Goal: Information Seeking & Learning: Learn about a topic

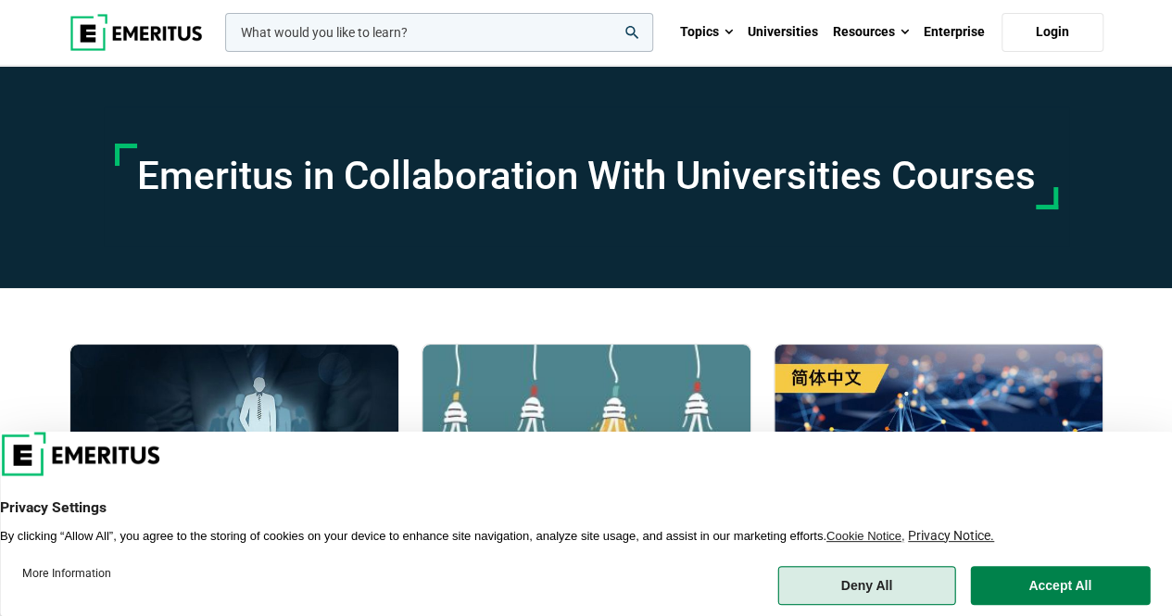
click at [895, 600] on button "Deny All" at bounding box center [867, 585] width 178 height 39
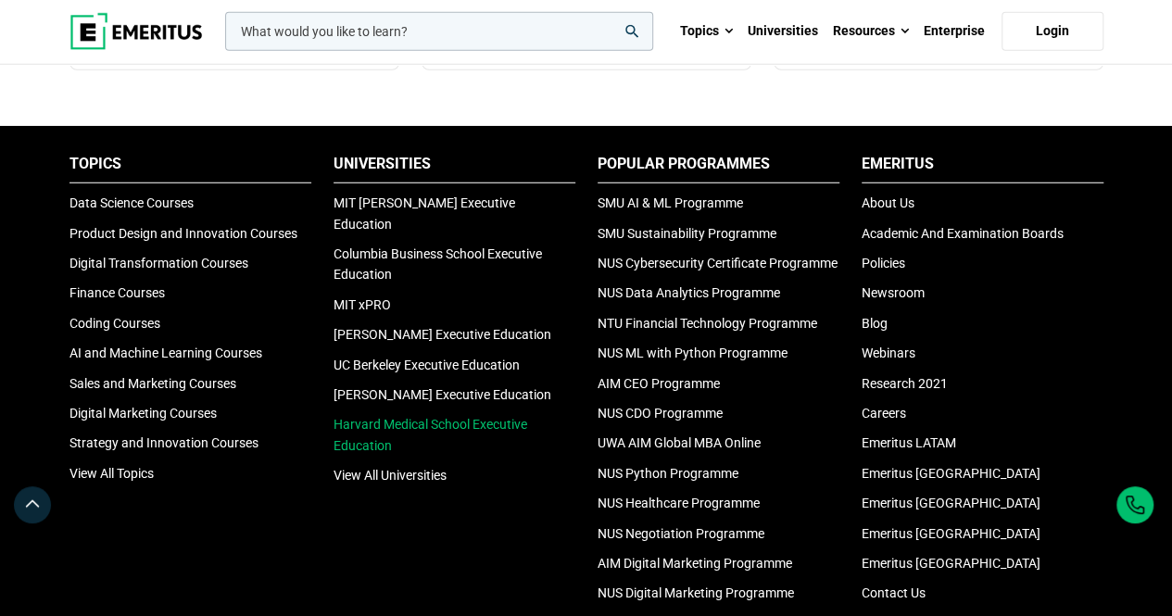
scroll to position [2535, 0]
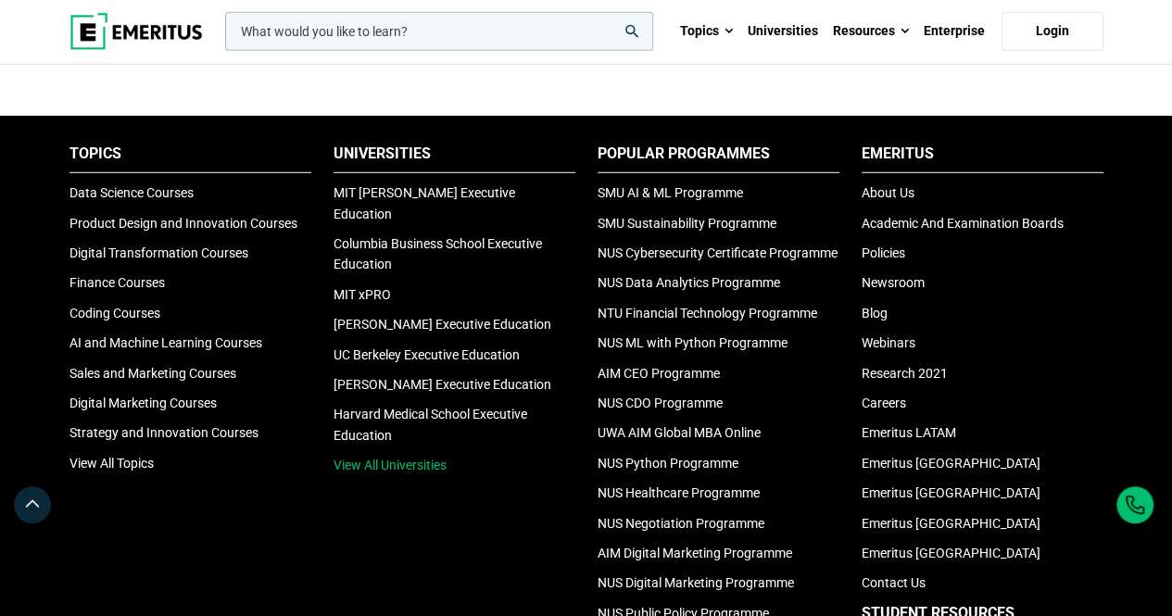
click at [424, 458] on link "View All Universities" at bounding box center [390, 465] width 113 height 15
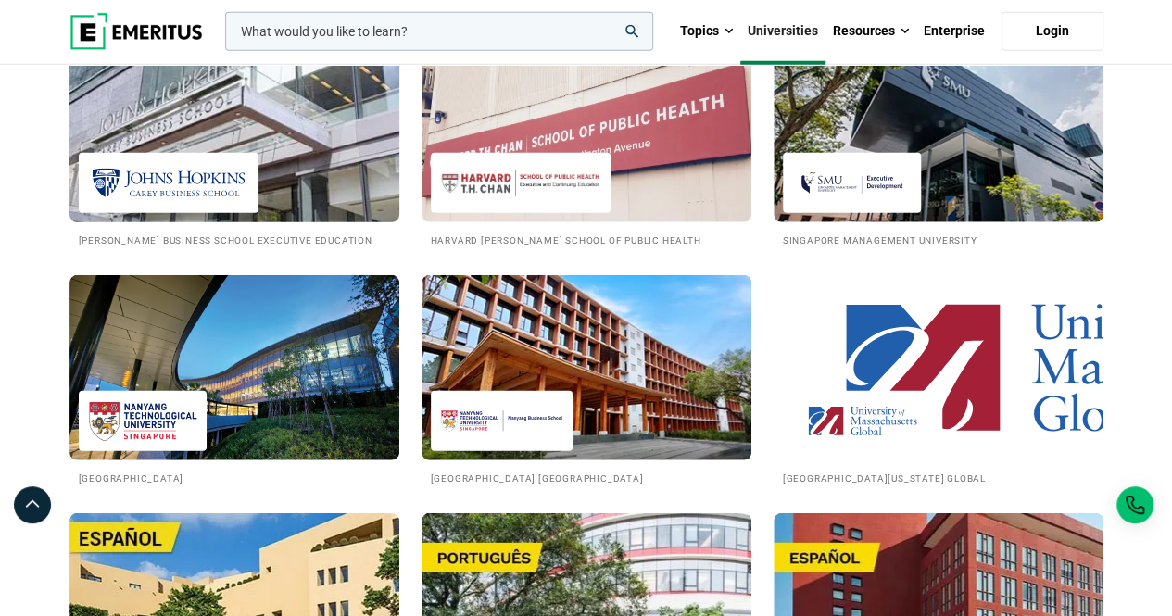
scroll to position [2533, 0]
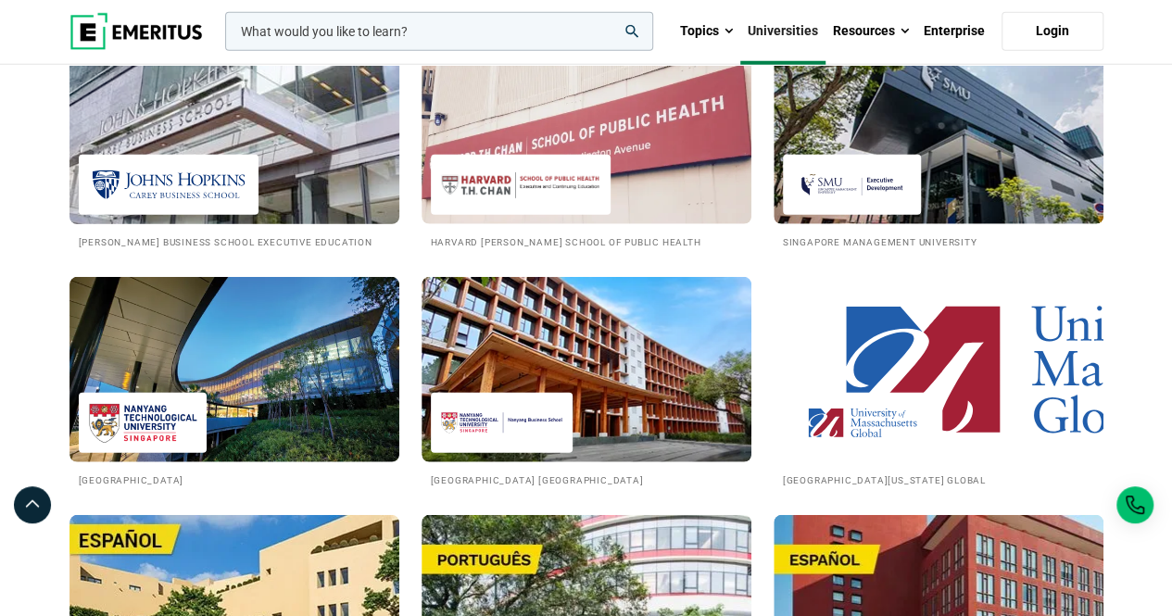
click at [326, 406] on img at bounding box center [235, 369] width 330 height 185
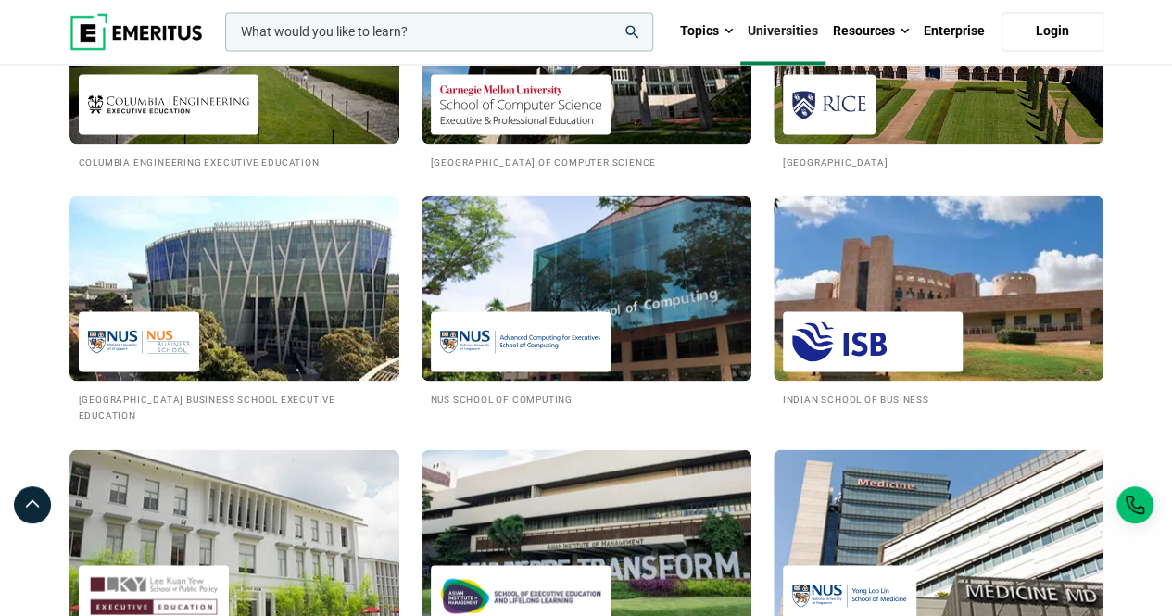
scroll to position [1634, 0]
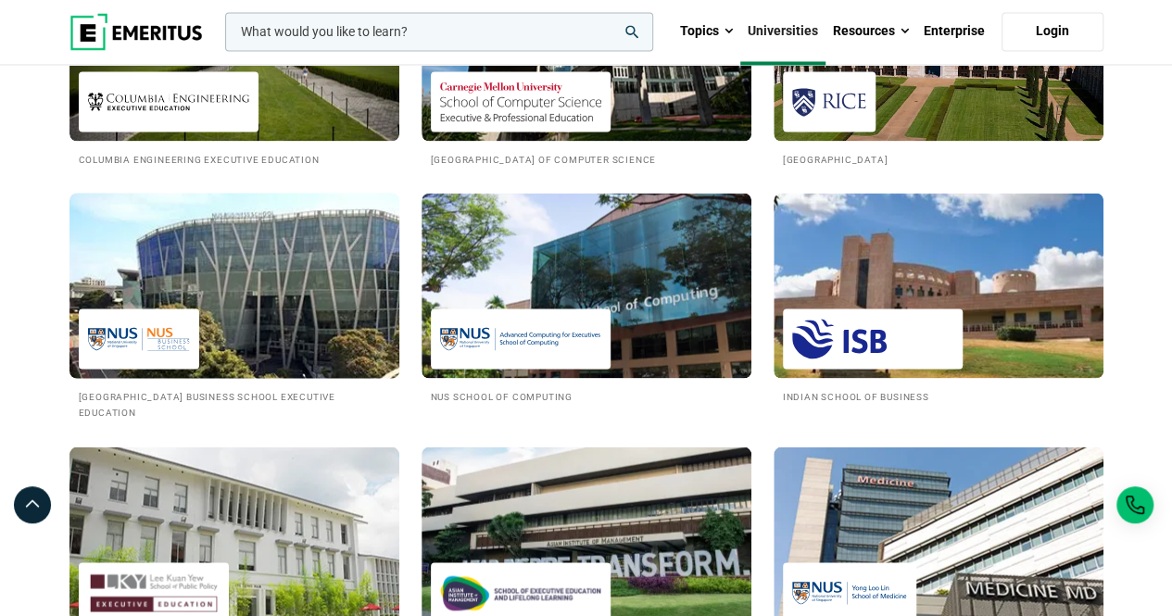
click at [282, 322] on img at bounding box center [234, 286] width 363 height 204
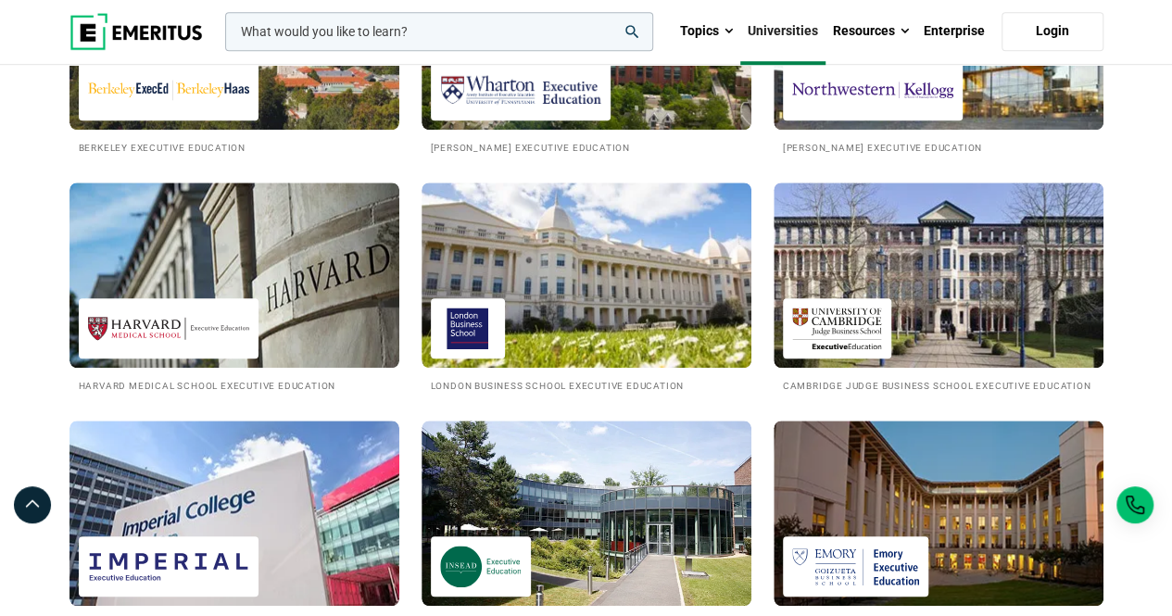
scroll to position [691, 0]
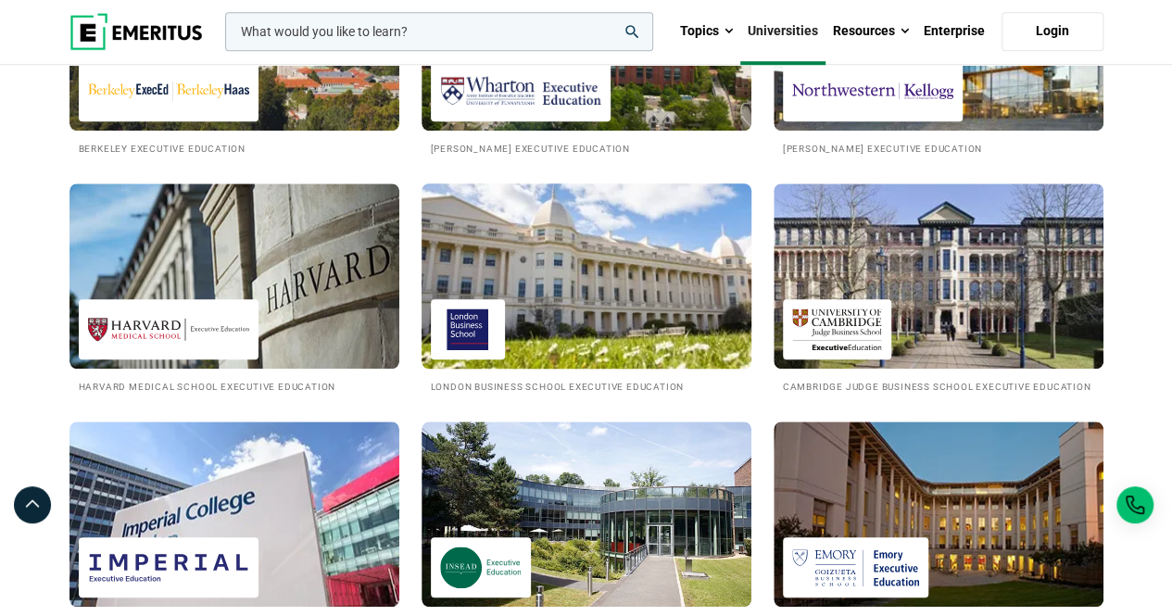
click at [573, 253] on img at bounding box center [586, 276] width 363 height 204
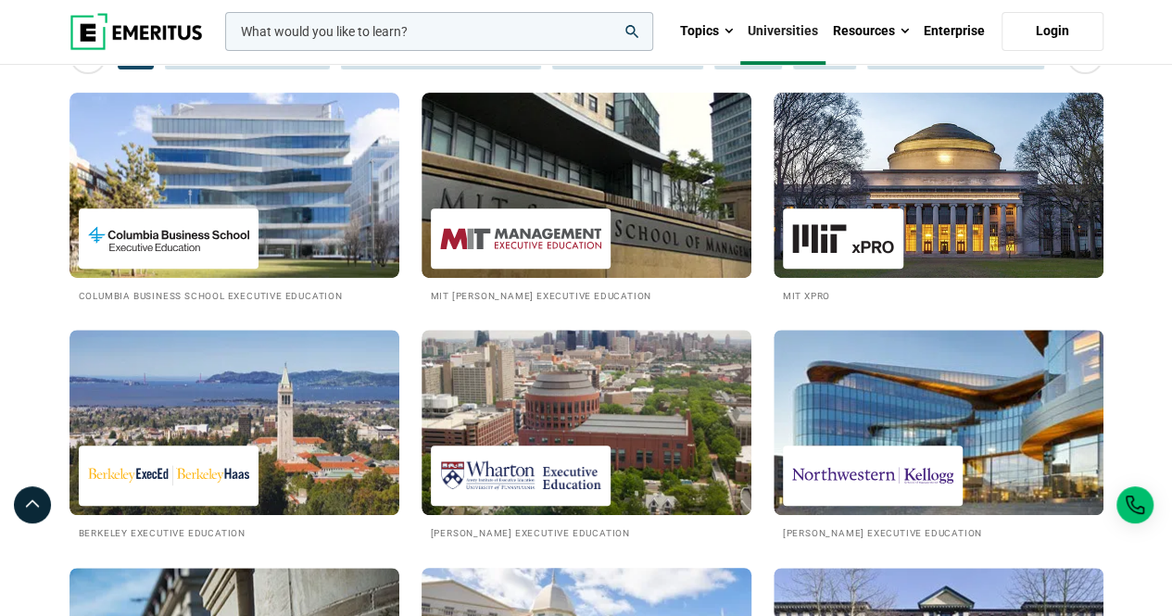
scroll to position [306, 0]
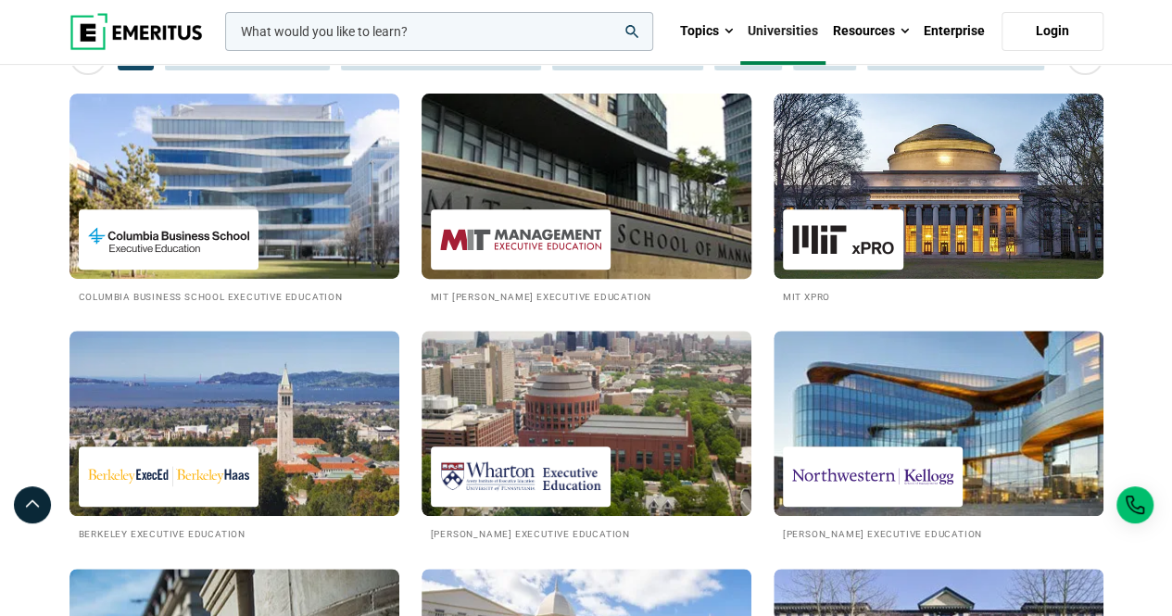
click at [545, 227] on img at bounding box center [520, 240] width 161 height 42
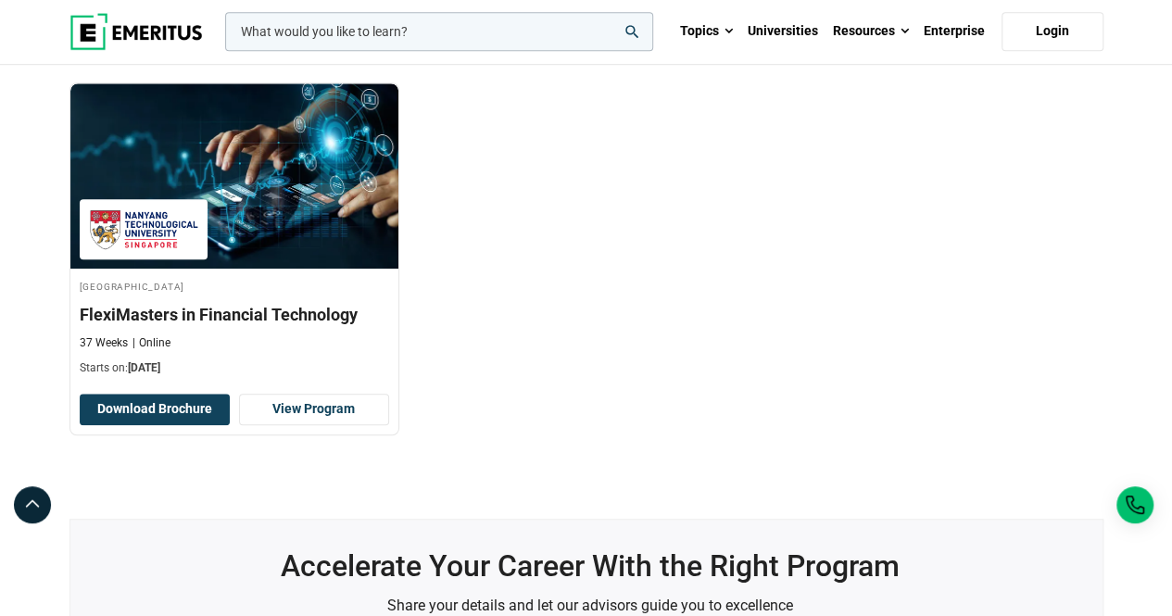
scroll to position [654, 0]
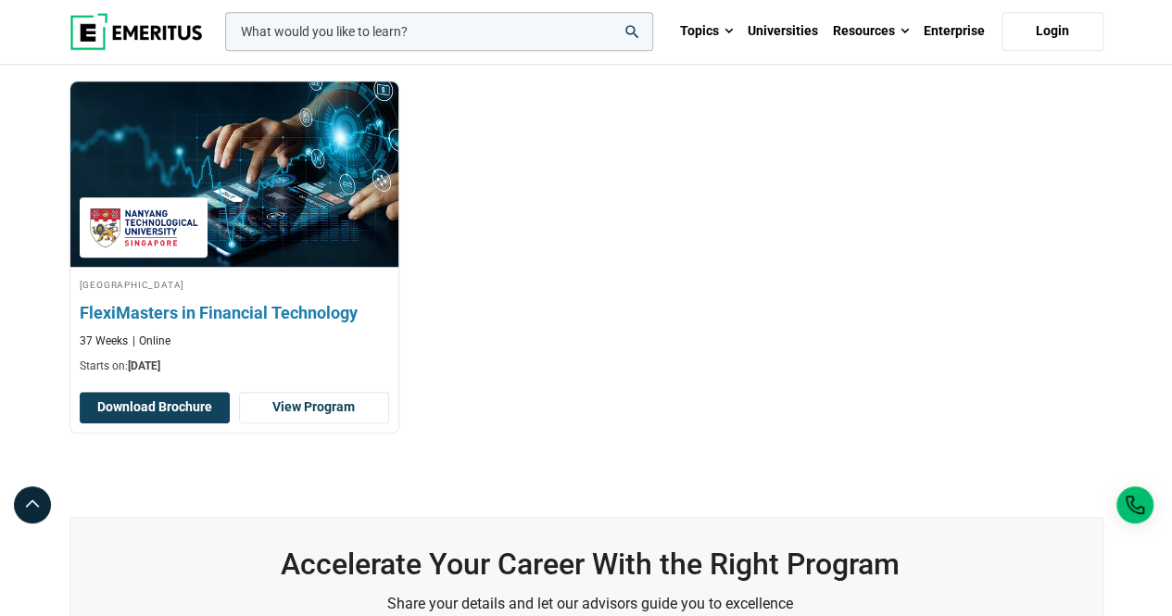
click at [310, 272] on img at bounding box center [234, 174] width 361 height 204
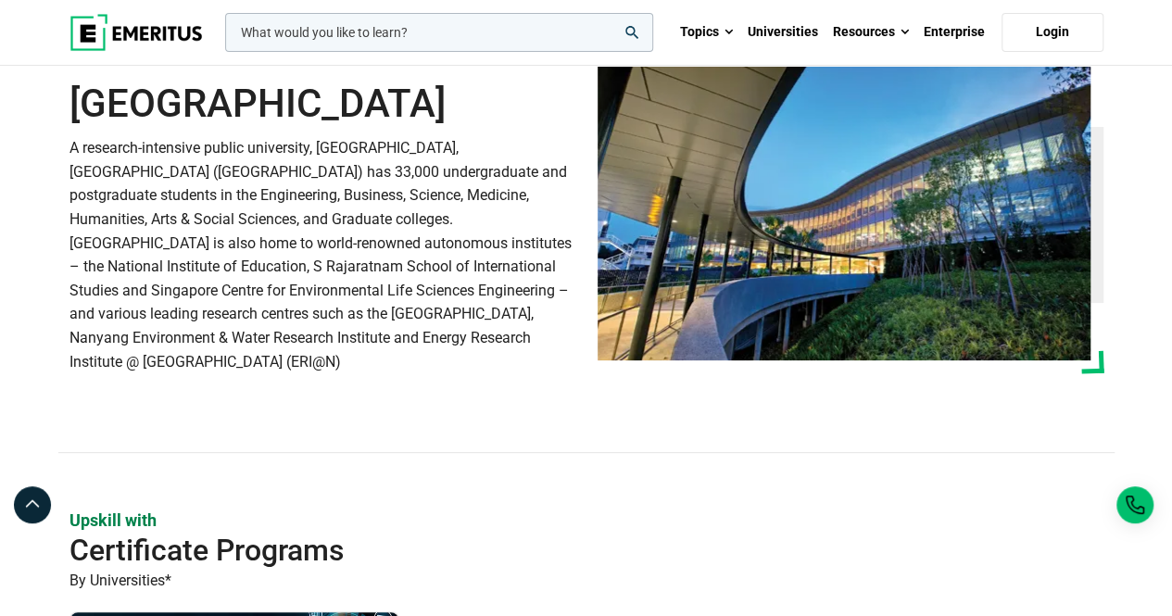
scroll to position [0, 0]
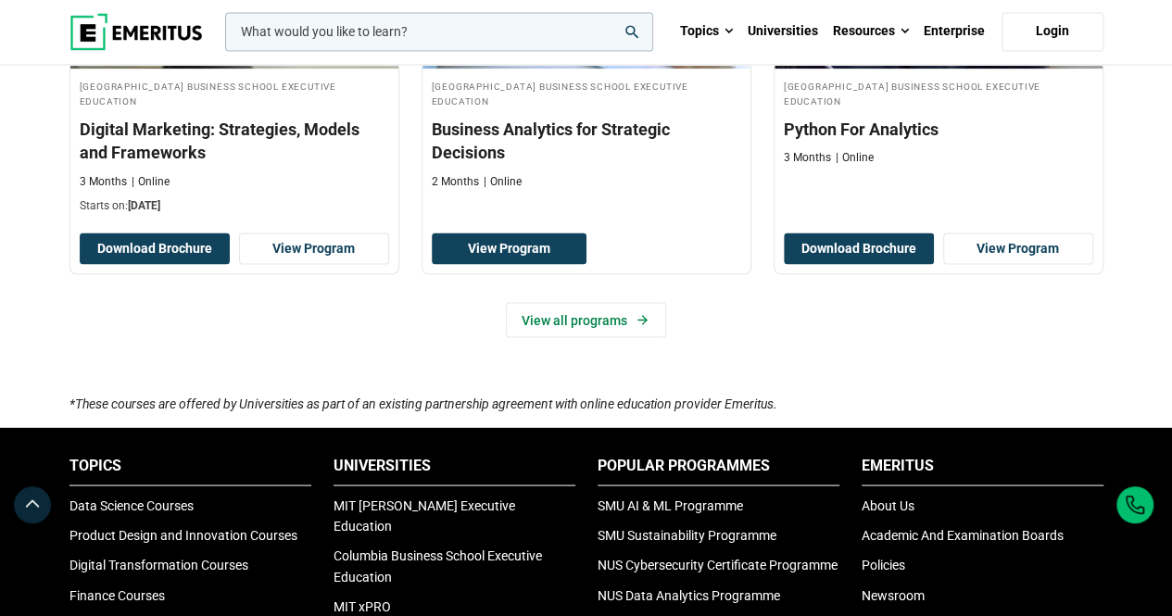
scroll to position [1540, 0]
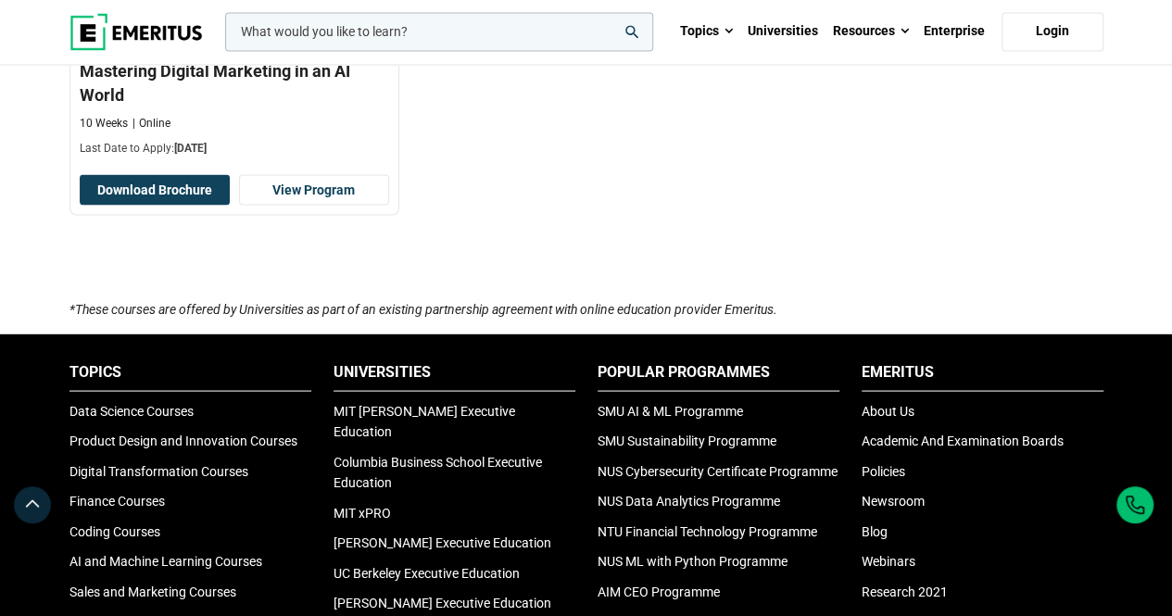
scroll to position [1661, 0]
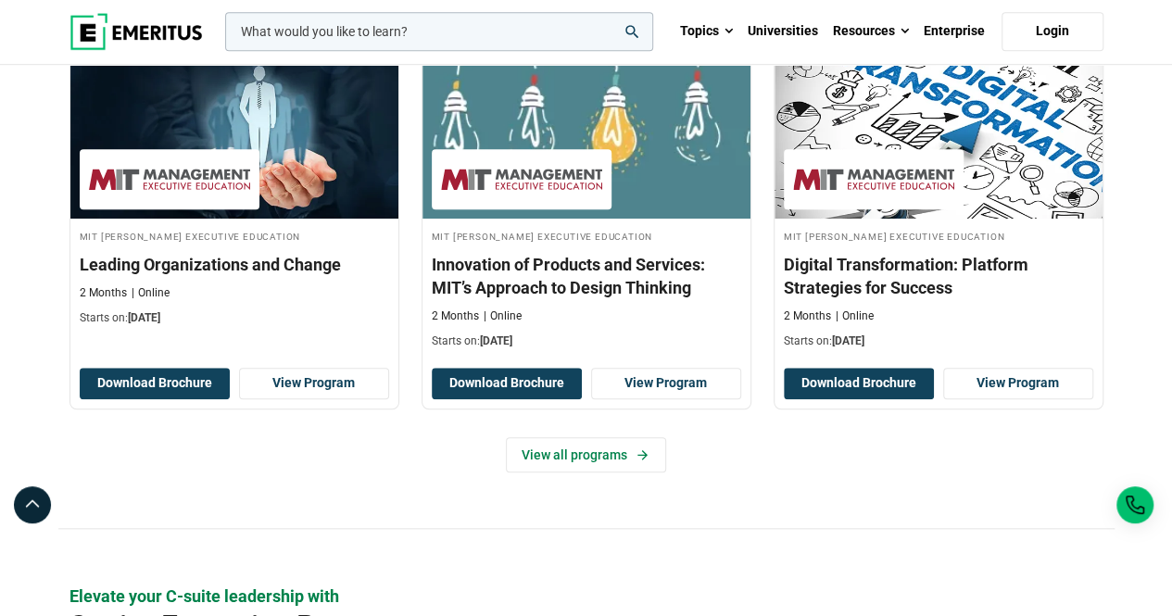
scroll to position [650, 0]
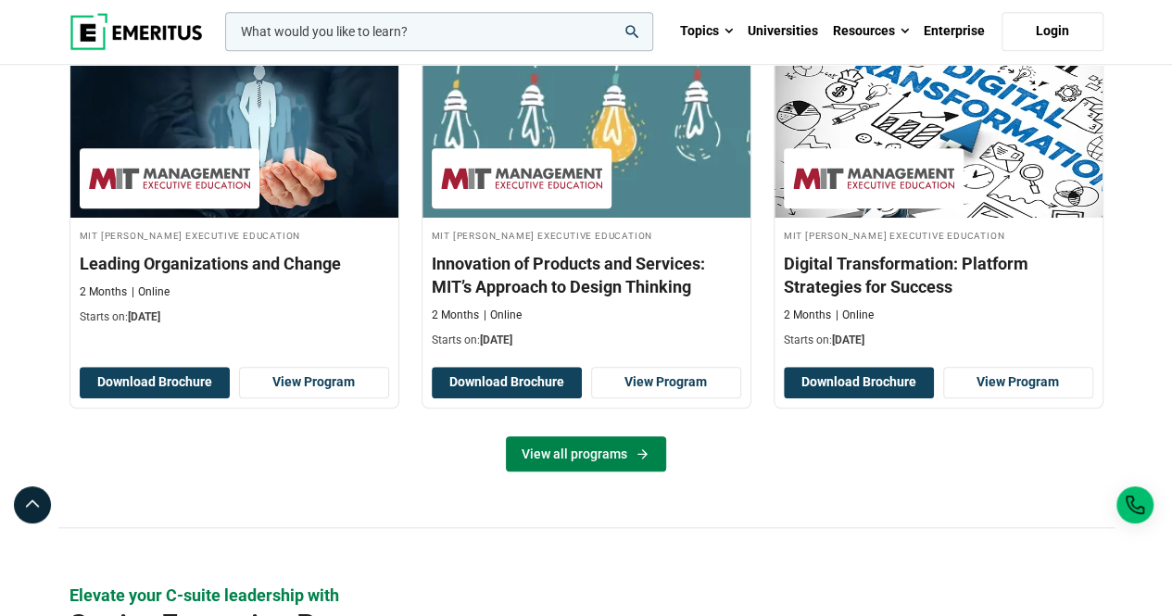
click at [601, 453] on link "View all programs" at bounding box center [586, 454] width 160 height 35
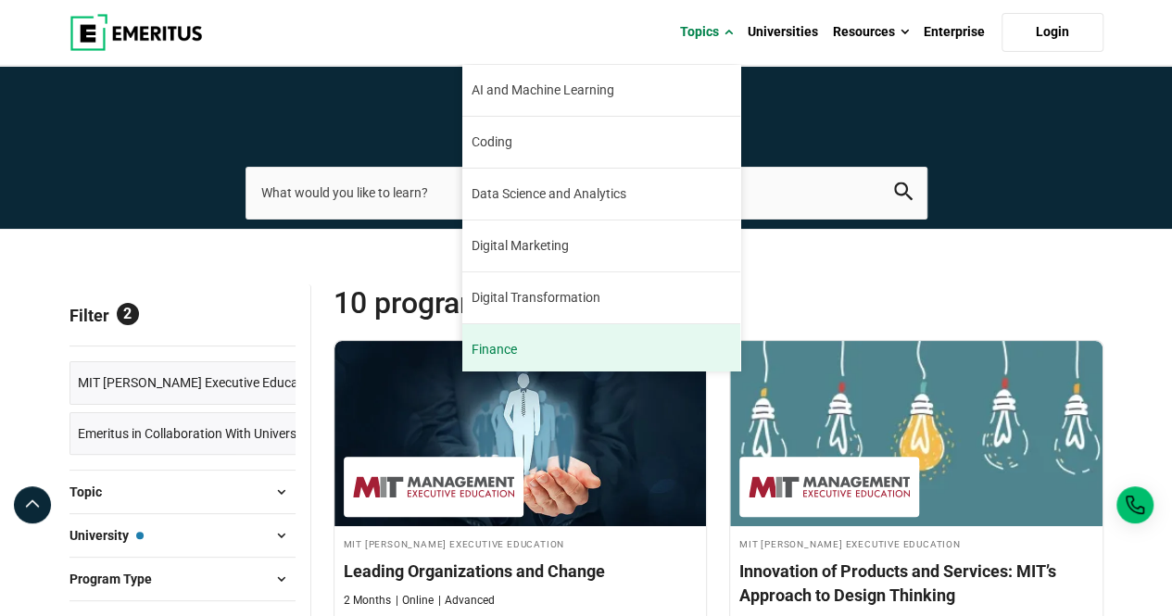
click at [551, 356] on link "Finance The finance industry has remained relatively stable through the turbule…" at bounding box center [601, 349] width 278 height 51
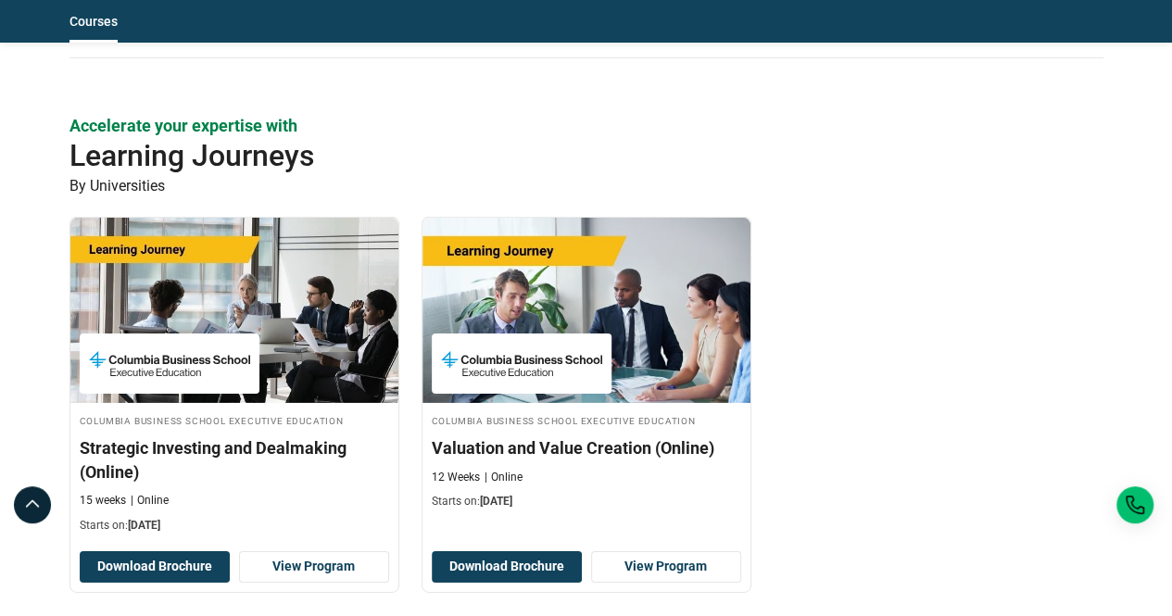
scroll to position [2788, 0]
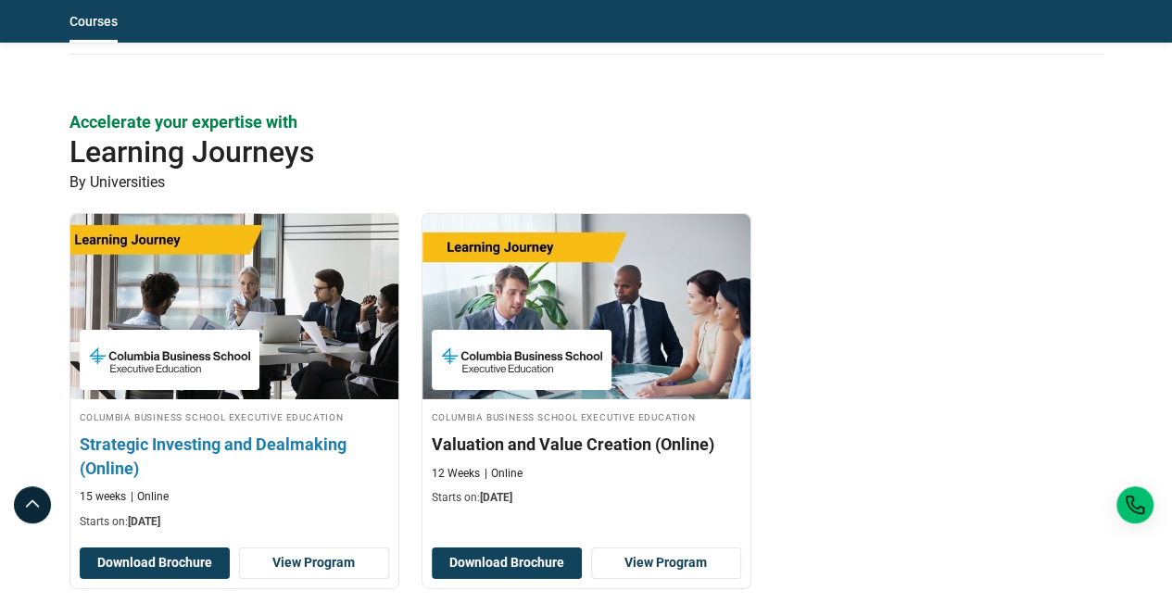
click at [280, 433] on h3 "Strategic Investing and Dealmaking (Online)" at bounding box center [235, 456] width 310 height 46
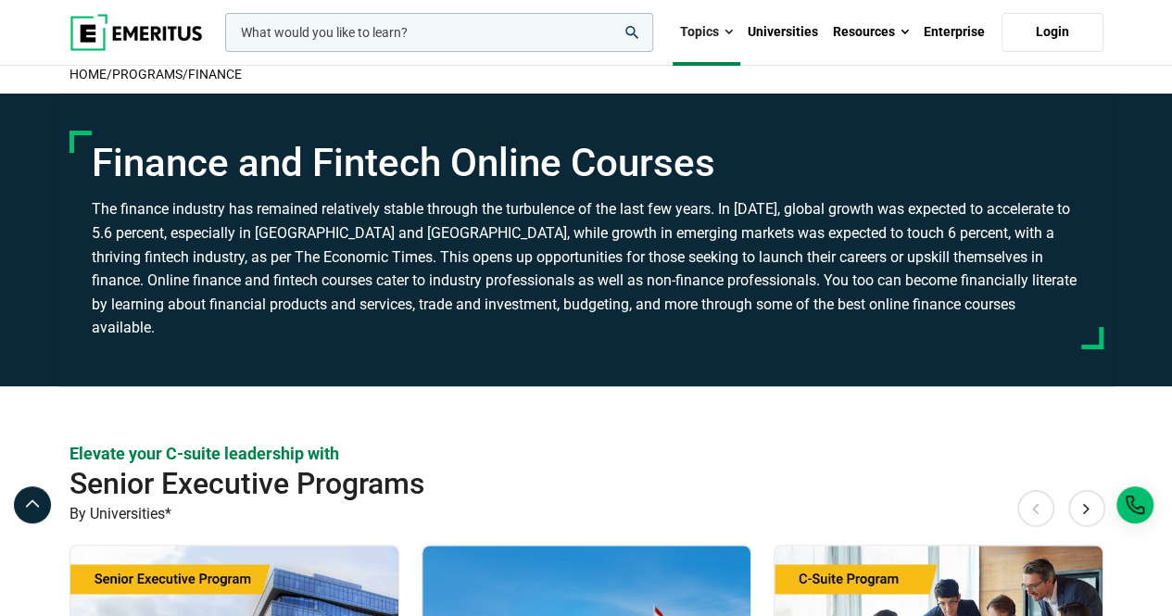
scroll to position [0, 0]
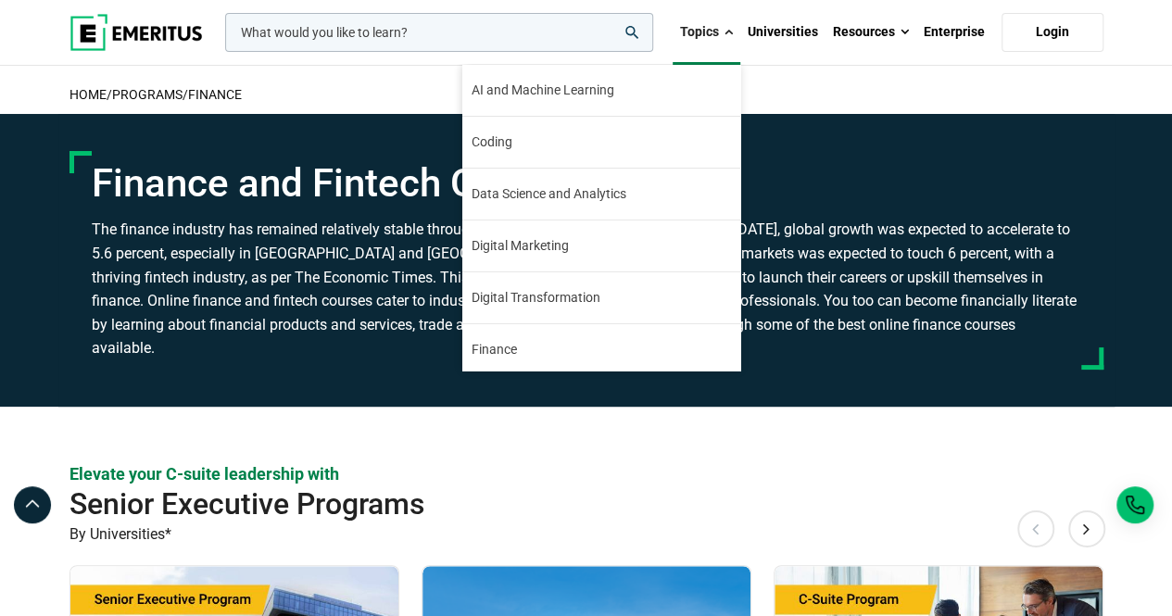
click at [728, 30] on span at bounding box center [729, 32] width 8 height 19
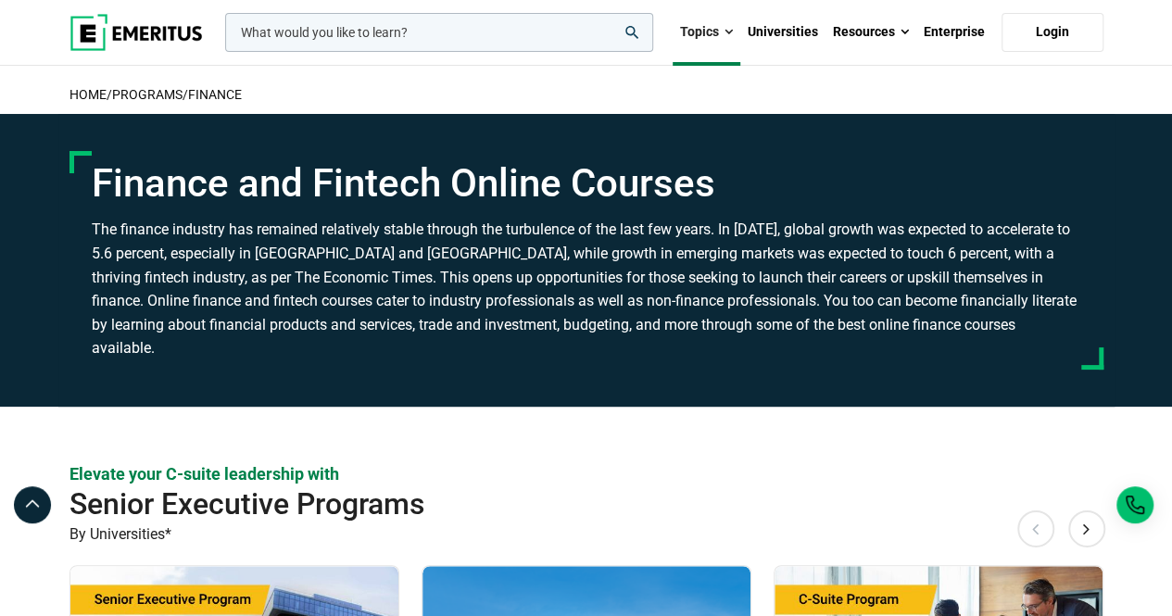
click at [728, 30] on span at bounding box center [729, 32] width 8 height 19
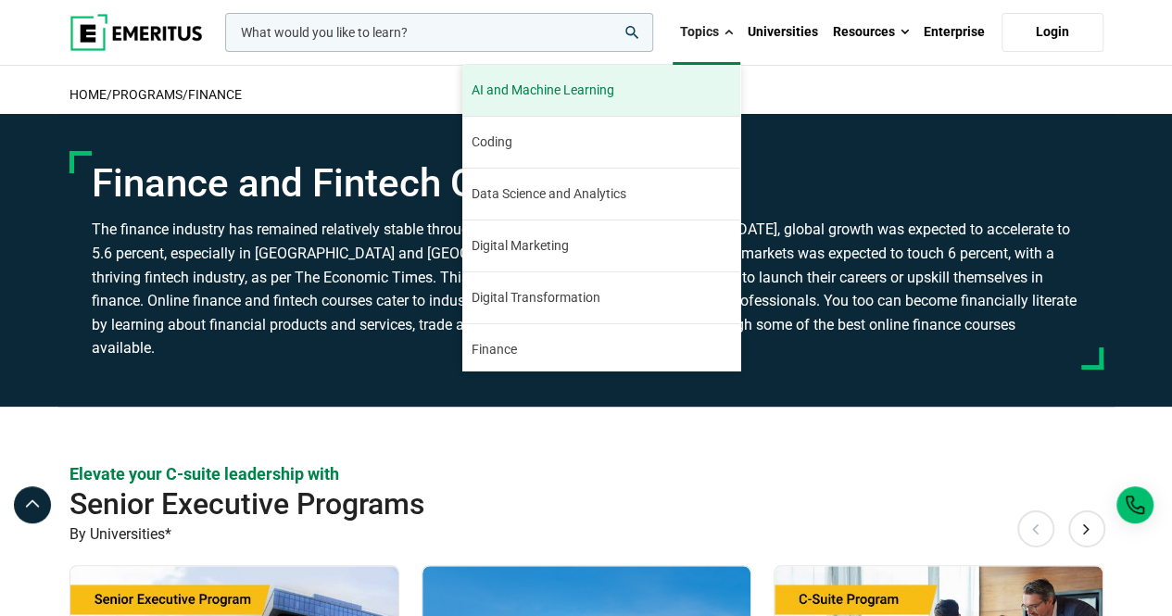
click at [614, 95] on span "AI and Machine Learning" at bounding box center [543, 90] width 143 height 19
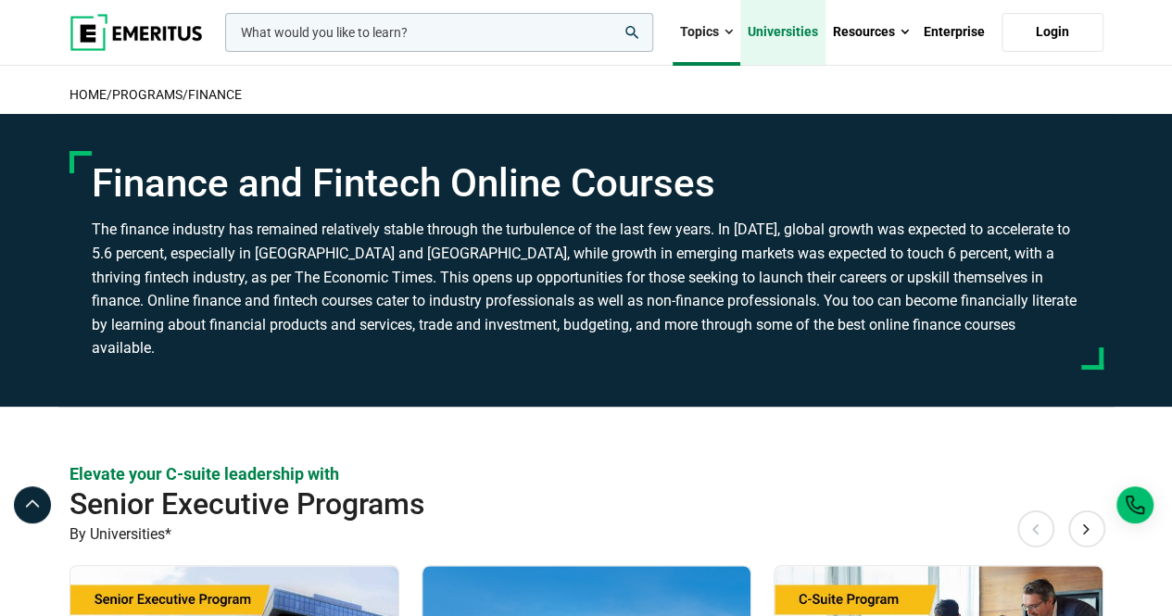
click at [801, 31] on link "Universities" at bounding box center [783, 32] width 85 height 65
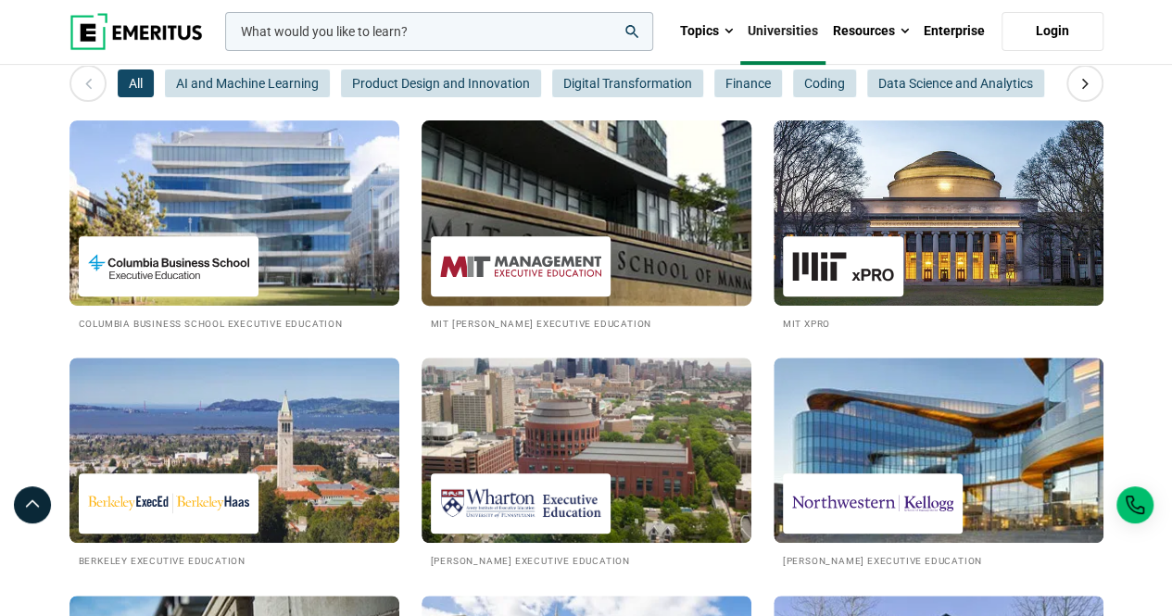
scroll to position [280, 0]
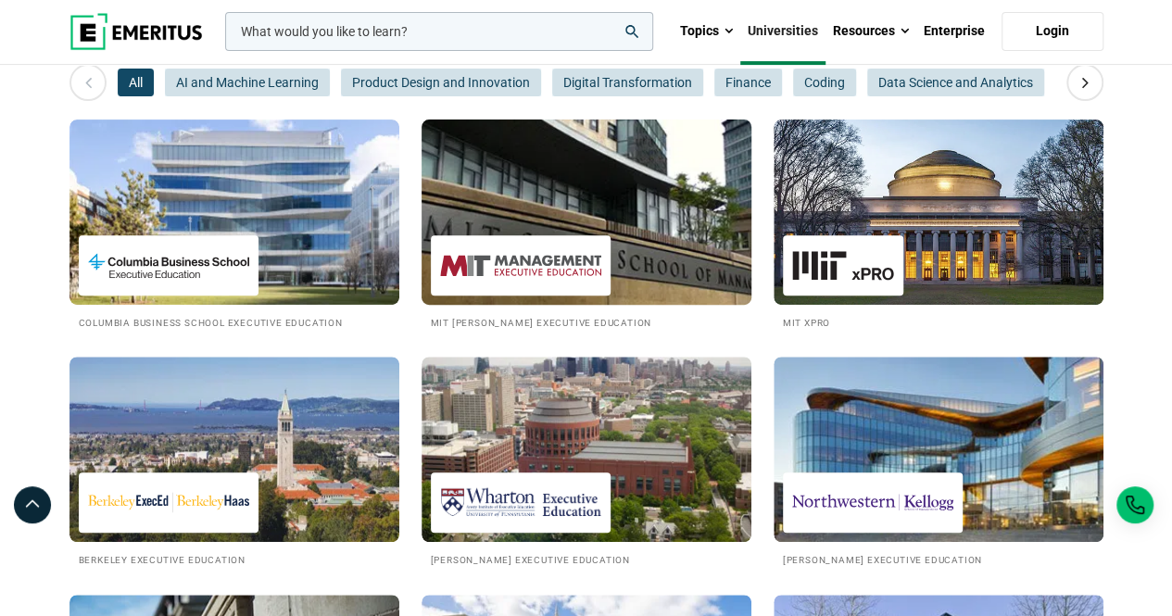
click at [626, 475] on img at bounding box center [587, 449] width 330 height 185
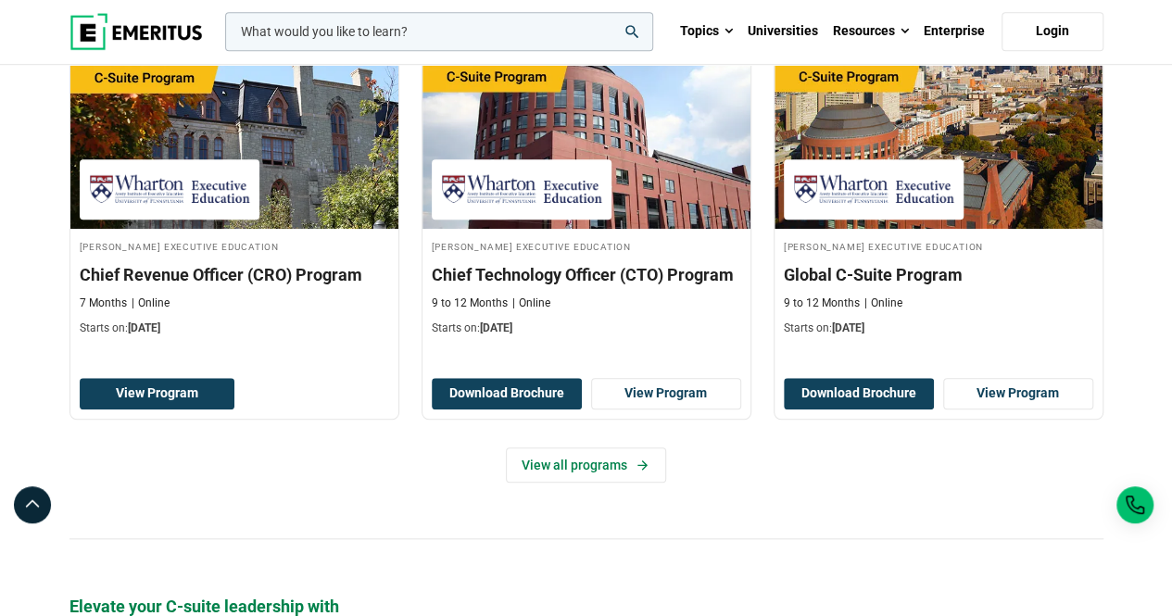
scroll to position [647, 0]
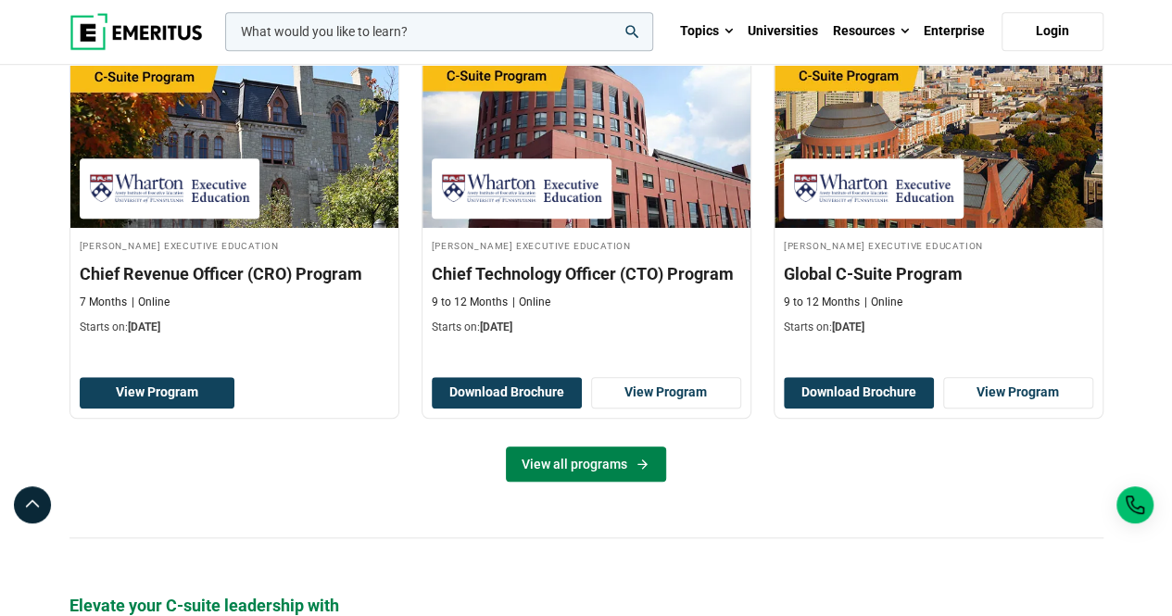
click at [626, 475] on link "View all programs" at bounding box center [586, 464] width 160 height 35
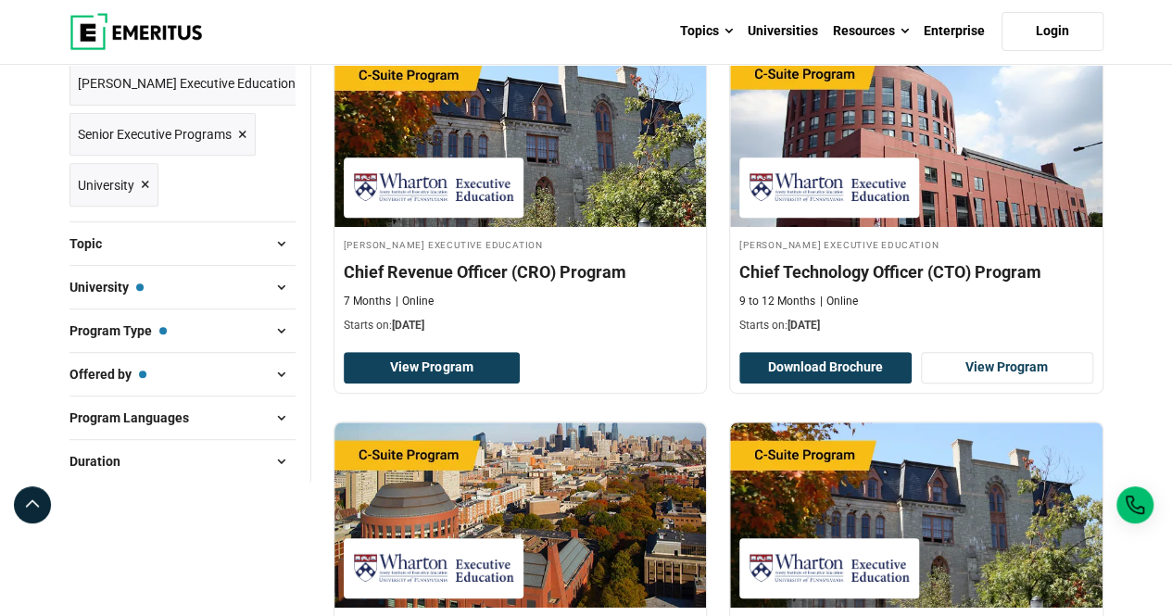
scroll to position [300, 0]
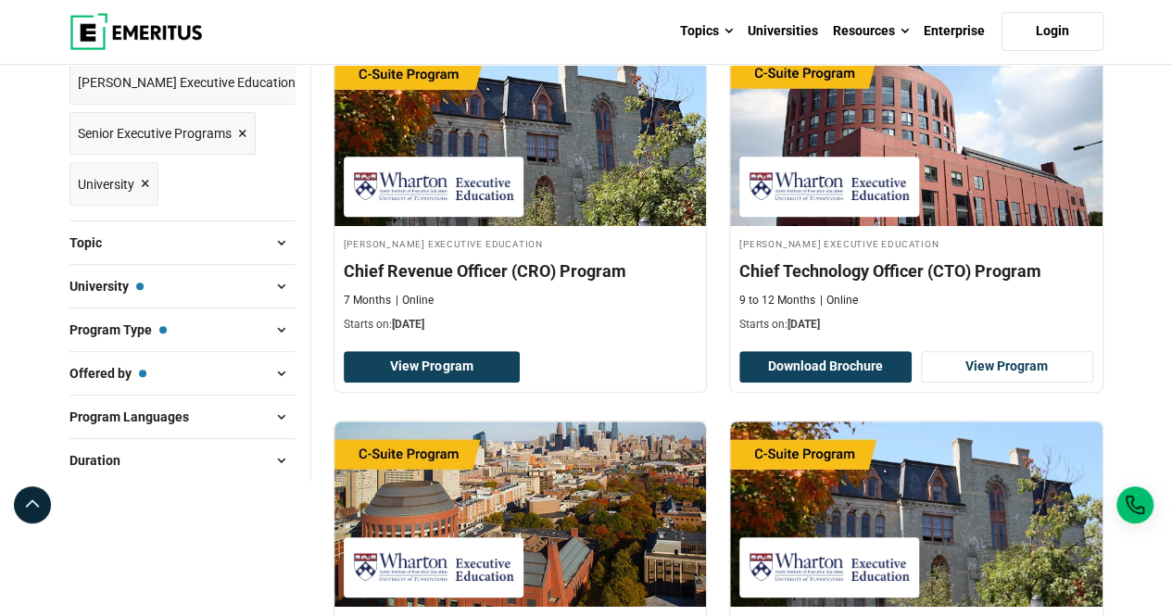
click at [210, 323] on button "Program Type — Senior Executive Programs" at bounding box center [183, 330] width 226 height 28
click at [282, 329] on span at bounding box center [282, 330] width 28 height 28
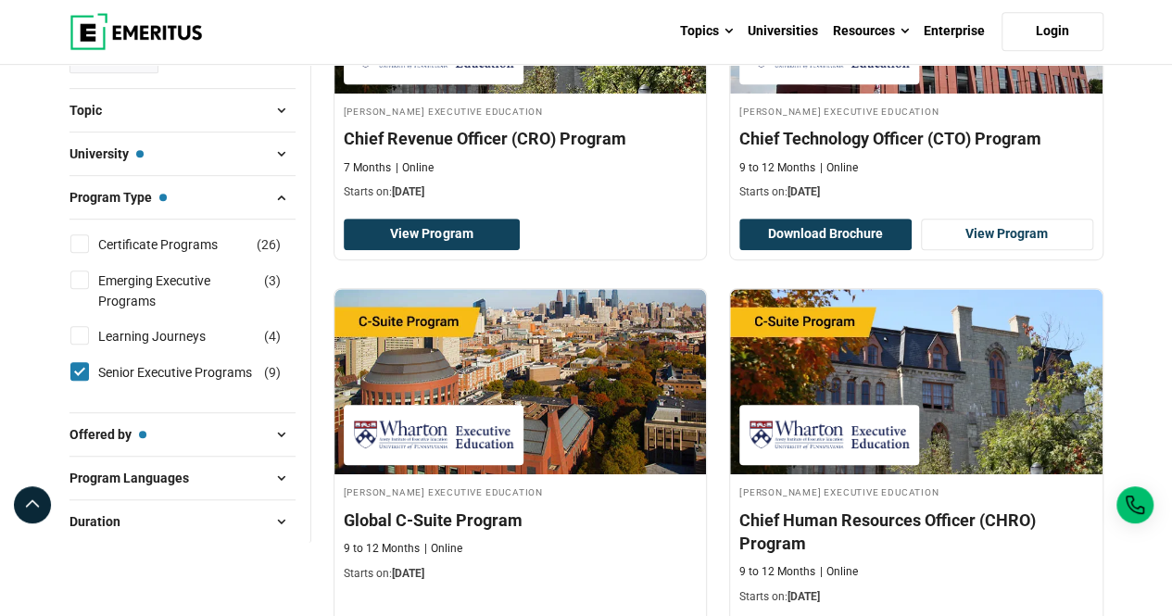
scroll to position [449, 0]
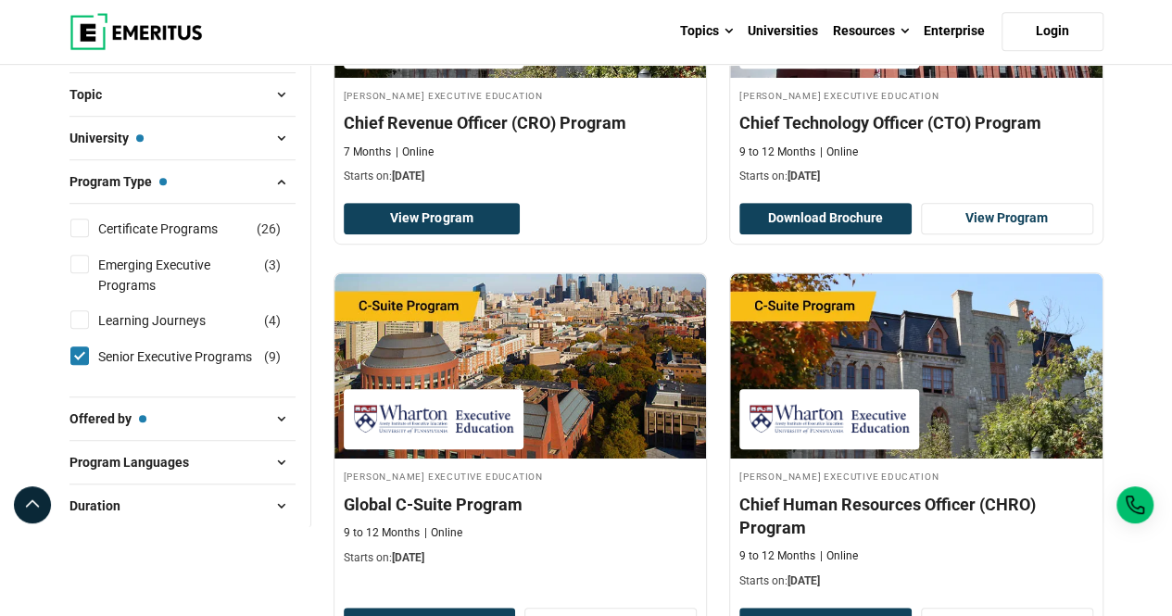
click at [280, 124] on span at bounding box center [282, 138] width 28 height 28
click at [284, 138] on span at bounding box center [282, 138] width 28 height 28
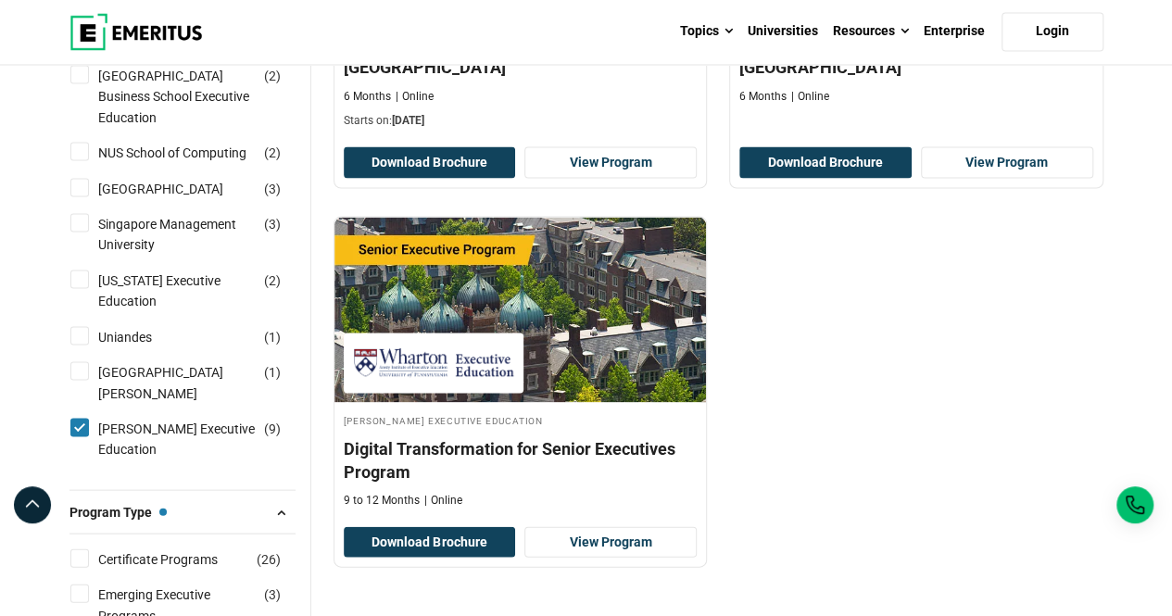
scroll to position [1754, 0]
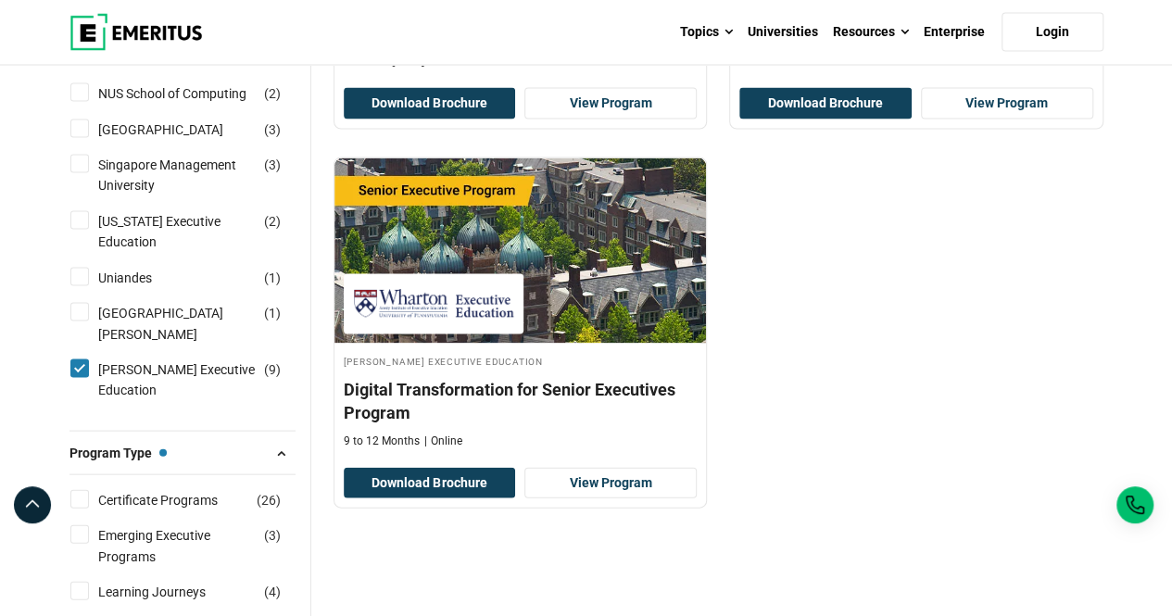
click at [78, 359] on input "[PERSON_NAME] Executive Education ( 9 )" at bounding box center [79, 368] width 19 height 19
checkbox input "false"
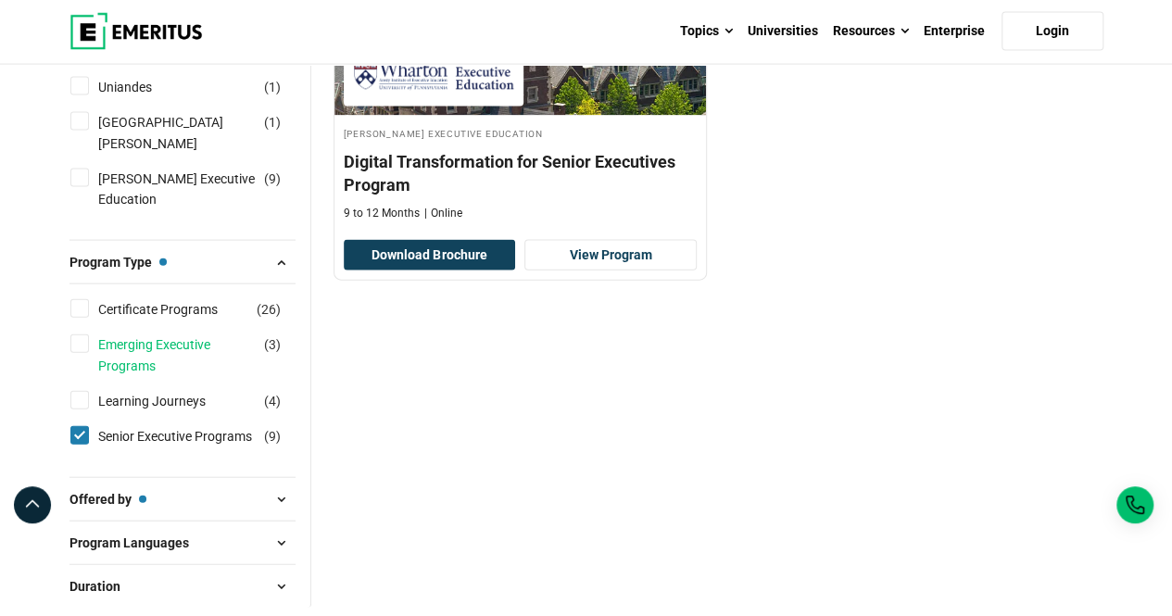
scroll to position [1945, 0]
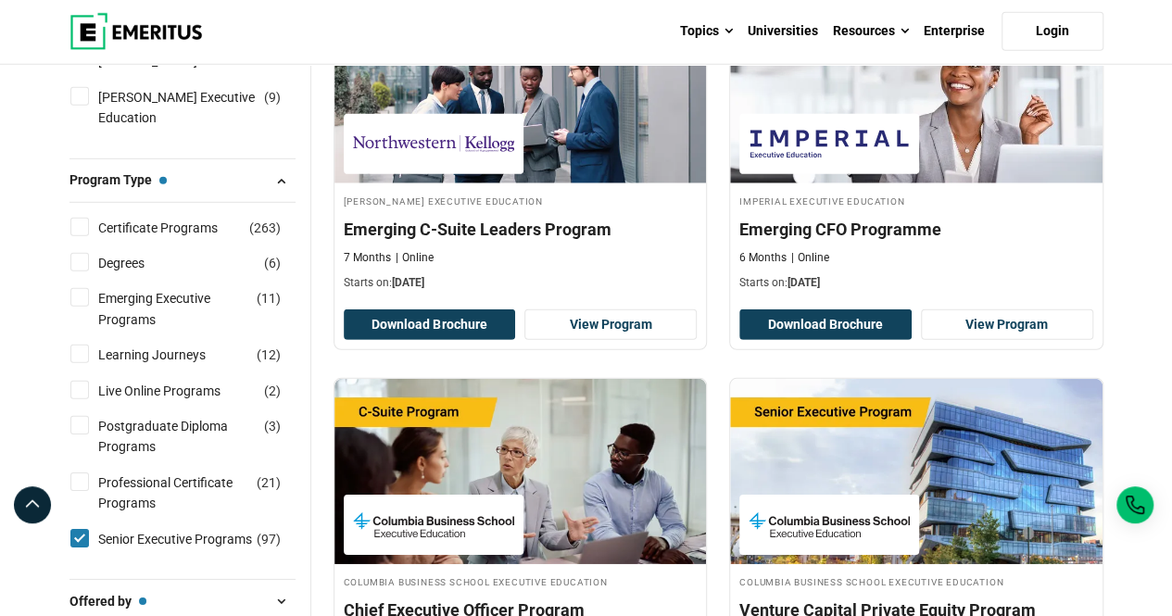
scroll to position [2763, 0]
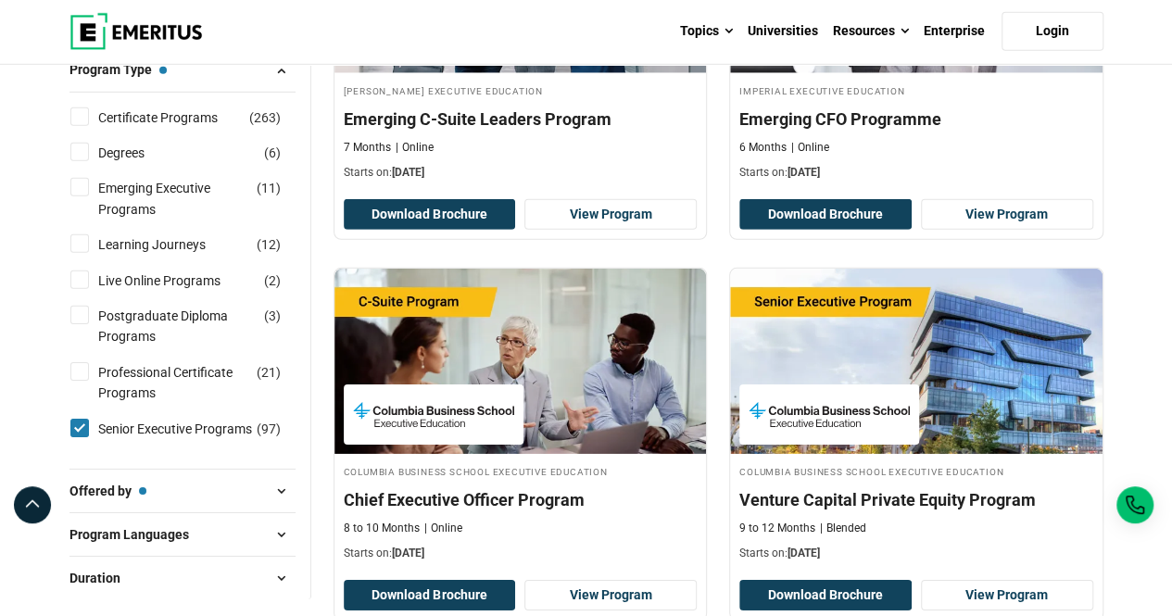
click at [140, 481] on span "Offered by — University" at bounding box center [108, 491] width 77 height 20
click at [282, 477] on span at bounding box center [282, 491] width 28 height 28
click at [83, 419] on input "Senior Executive Programs ( 97 )" at bounding box center [79, 428] width 19 height 19
checkbox input "false"
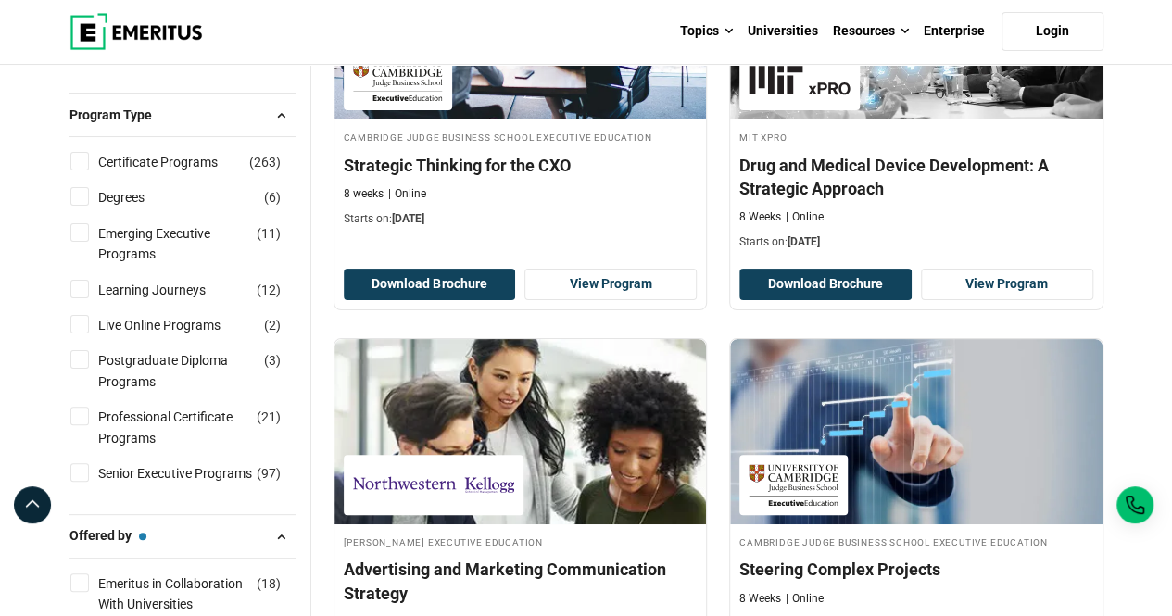
scroll to position [3586, 0]
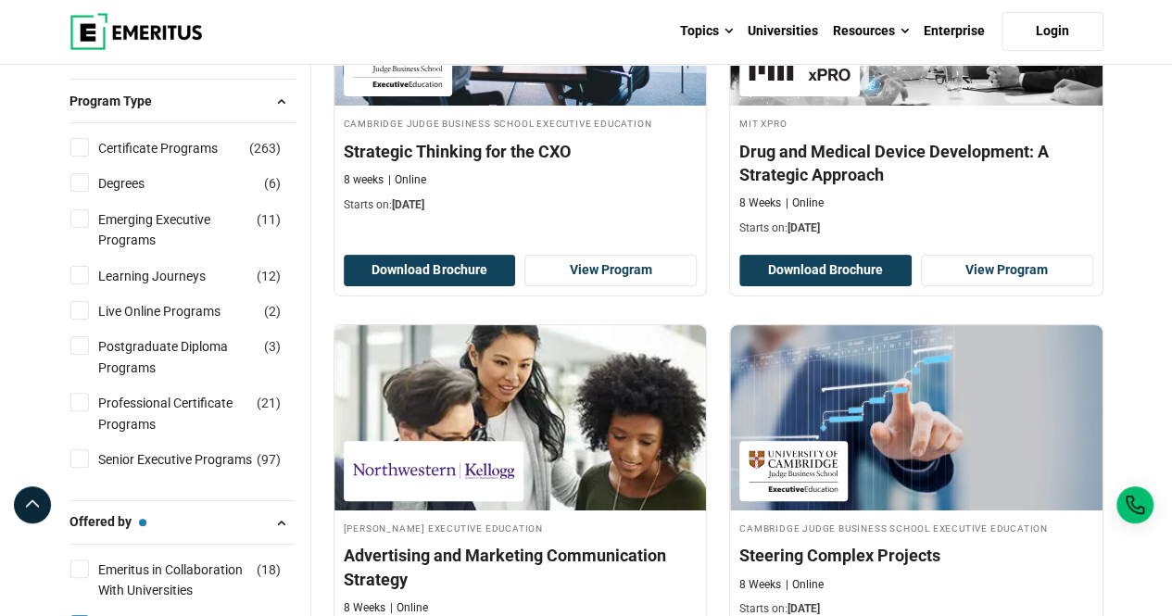
click at [82, 192] on input "Degrees ( 6 )" at bounding box center [79, 182] width 19 height 19
checkbox input "true"
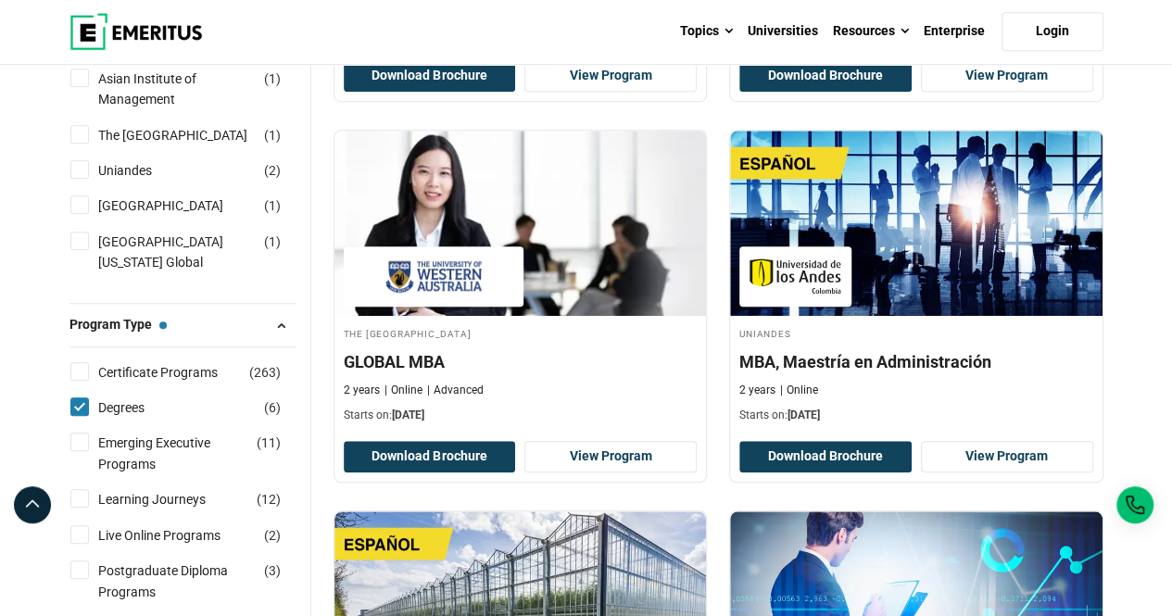
scroll to position [592, 0]
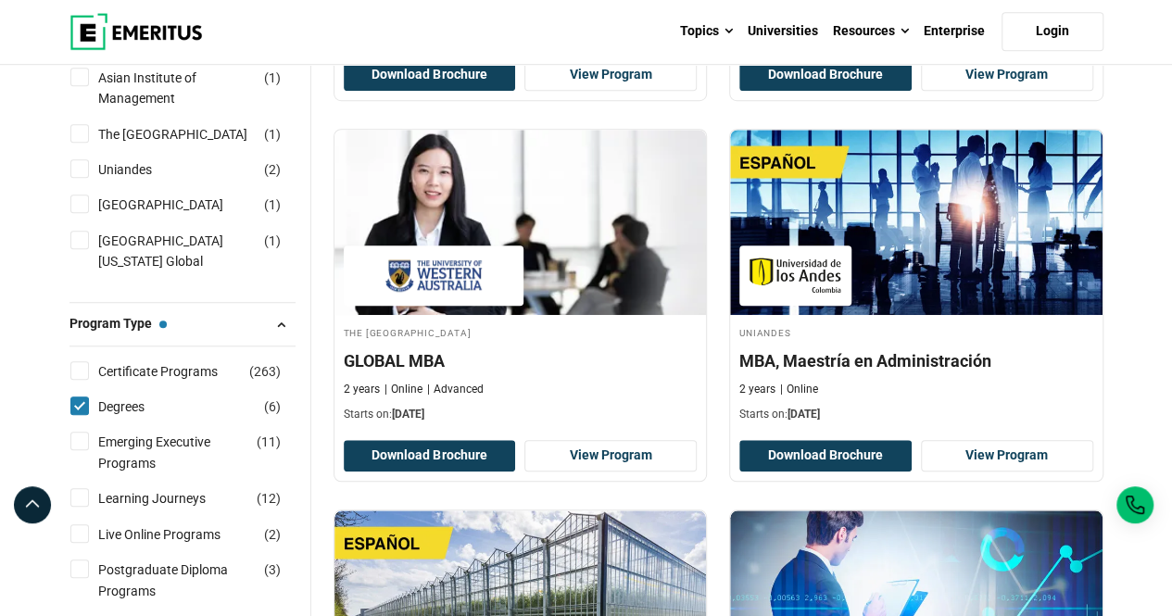
click at [91, 382] on label "Certificate Programs ( 263 )" at bounding box center [174, 371] width 167 height 20
click at [89, 380] on input "Certificate Programs ( 263 )" at bounding box center [79, 370] width 19 height 19
checkbox input "true"
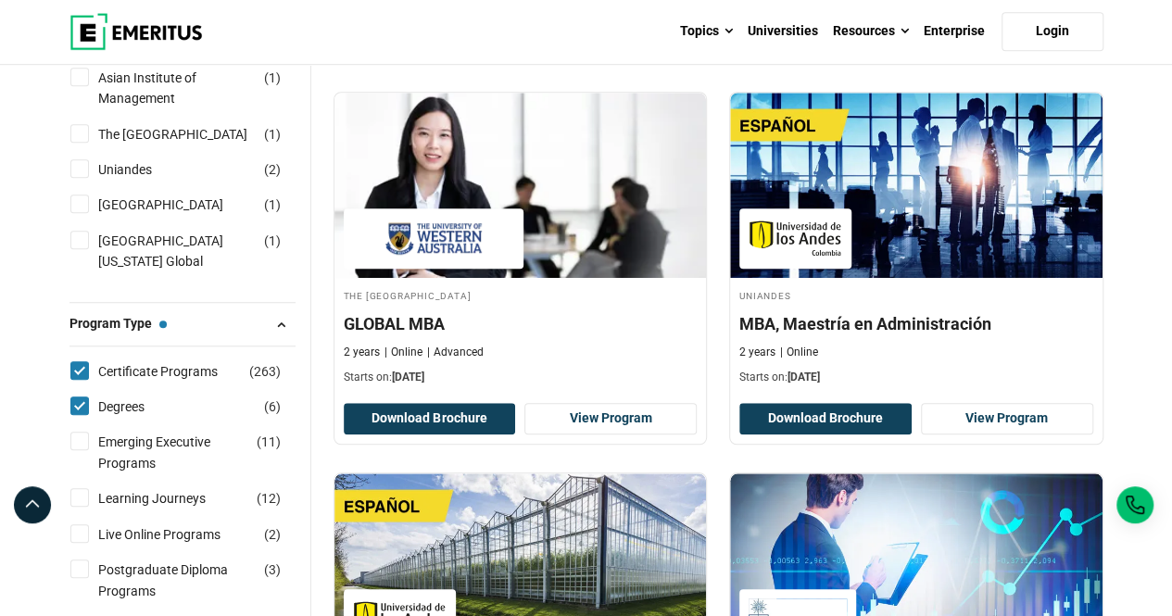
click at [79, 415] on input "Degrees ( 6 )" at bounding box center [79, 406] width 19 height 19
checkbox input "false"
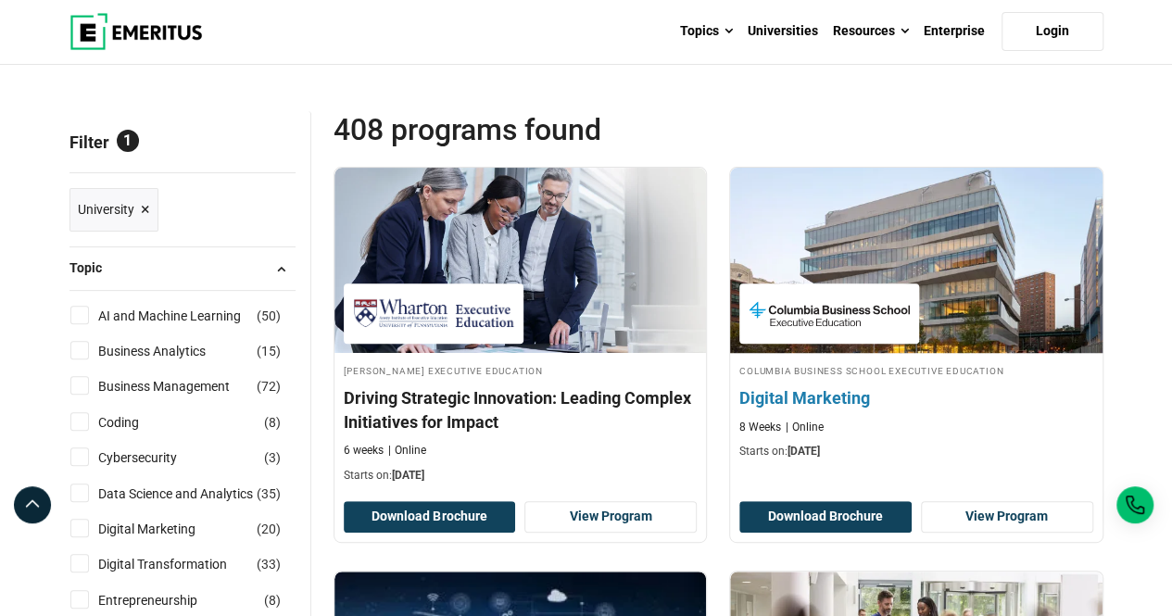
scroll to position [174, 0]
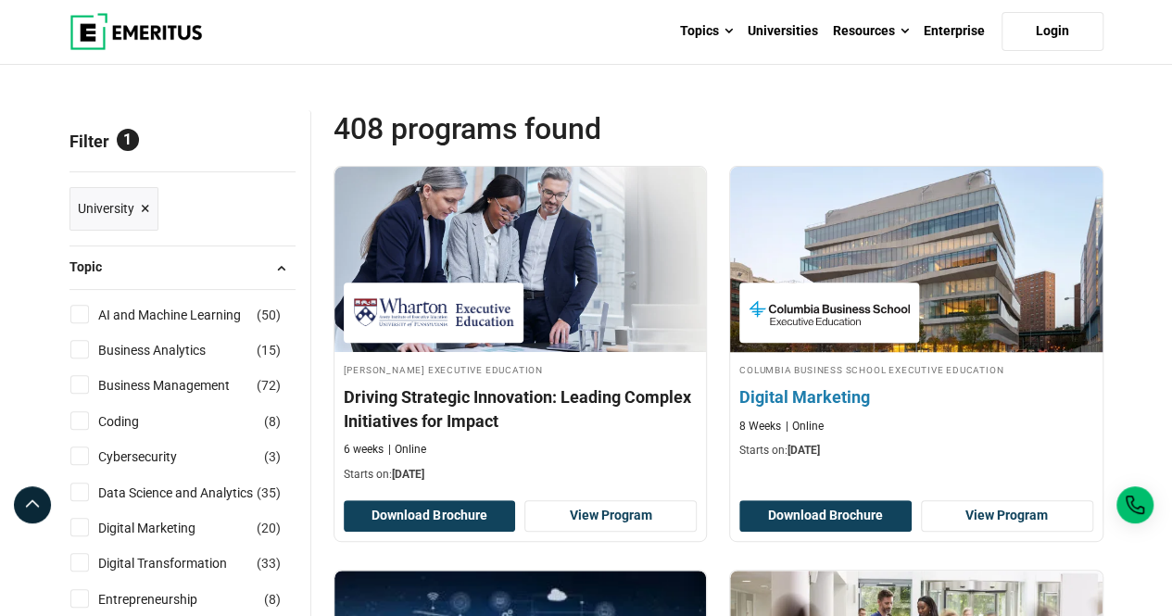
click at [833, 206] on img at bounding box center [917, 260] width 410 height 204
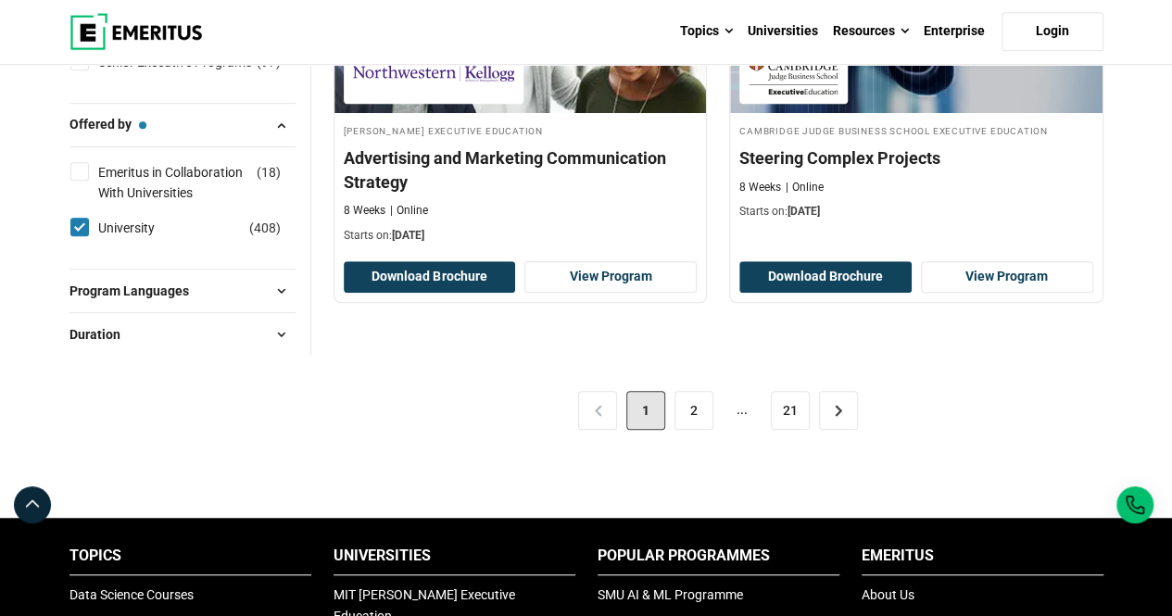
scroll to position [3984, 0]
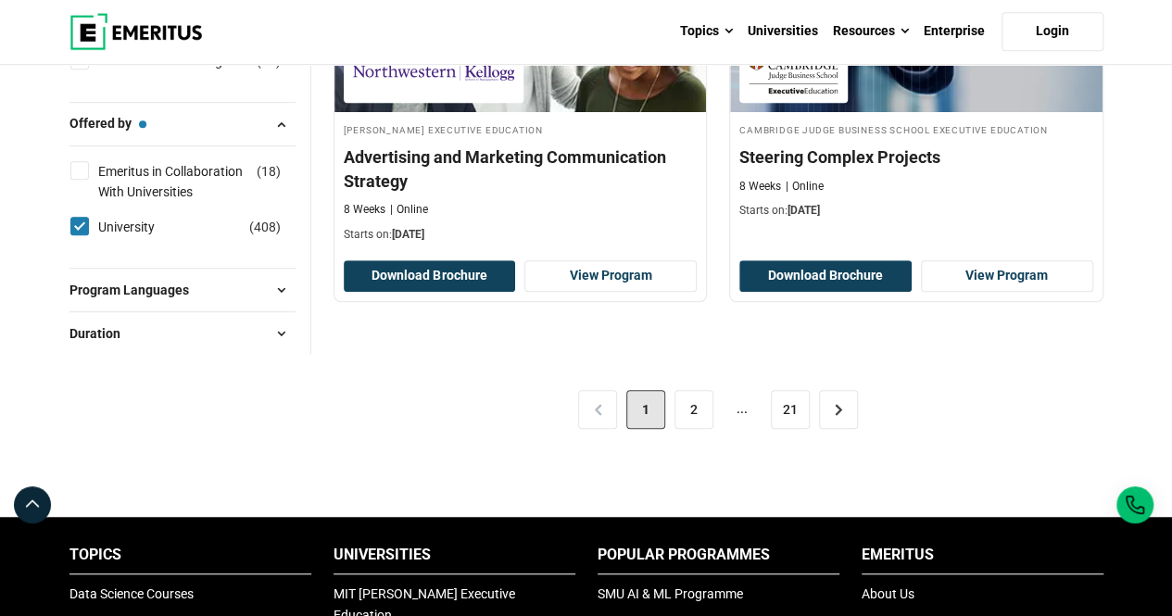
click at [212, 348] on button "Duration" at bounding box center [183, 334] width 226 height 28
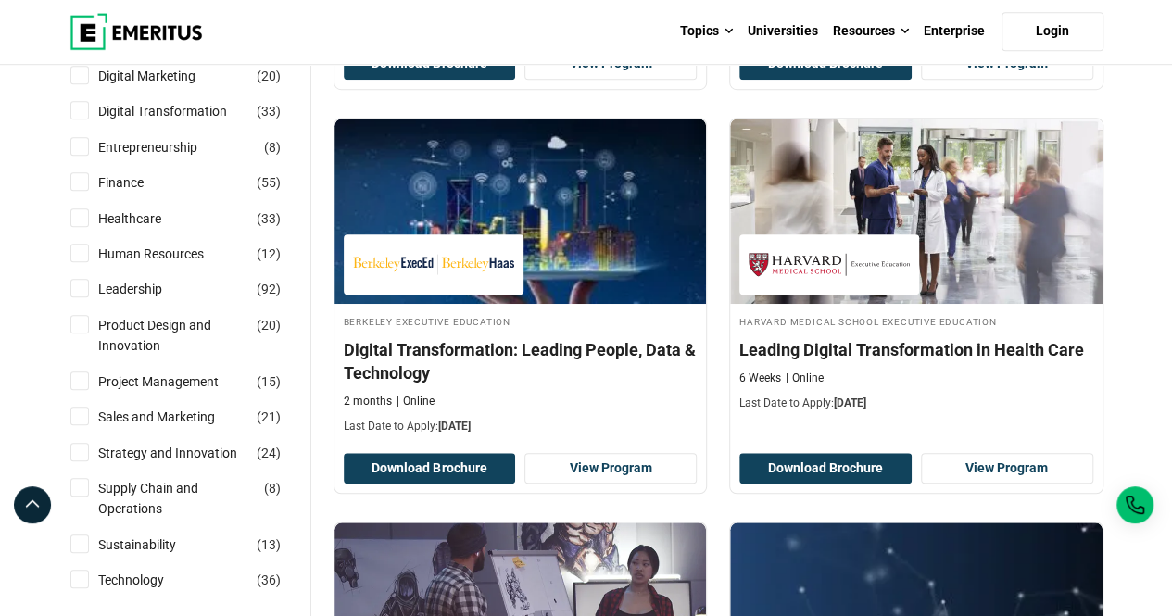
scroll to position [510, 0]
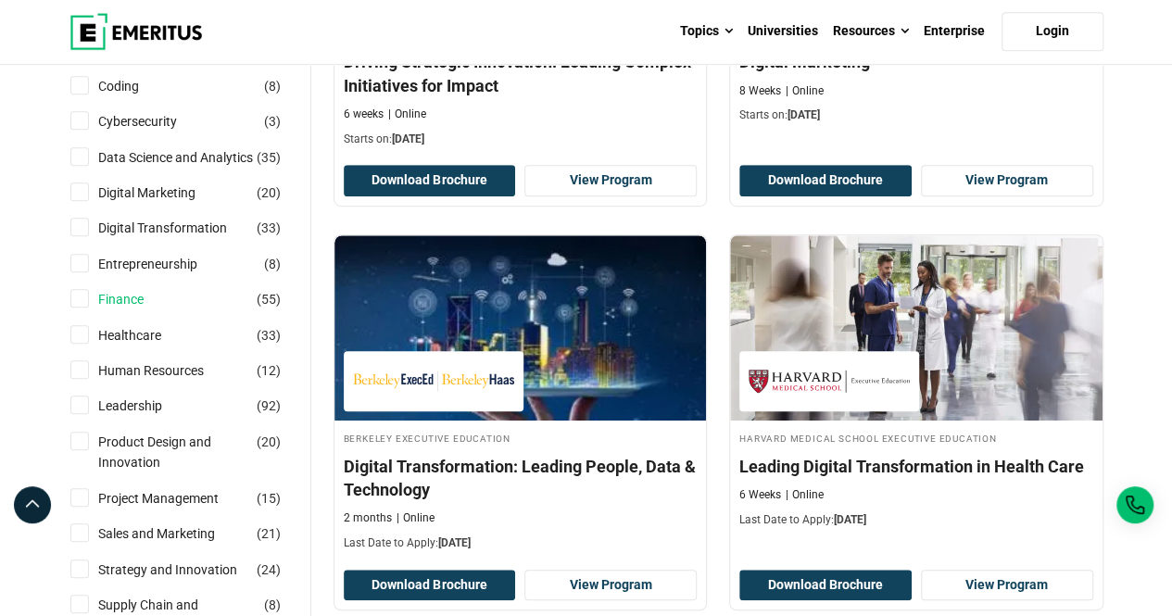
click at [133, 297] on link "Finance" at bounding box center [139, 299] width 82 height 20
checkbox input "true"
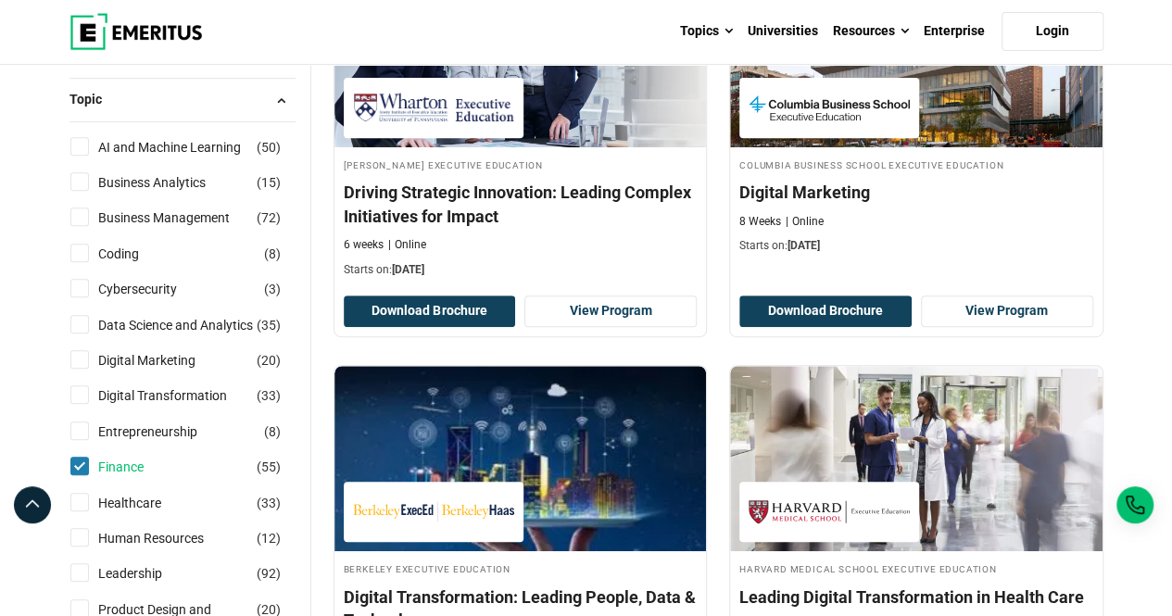
scroll to position [338, 0]
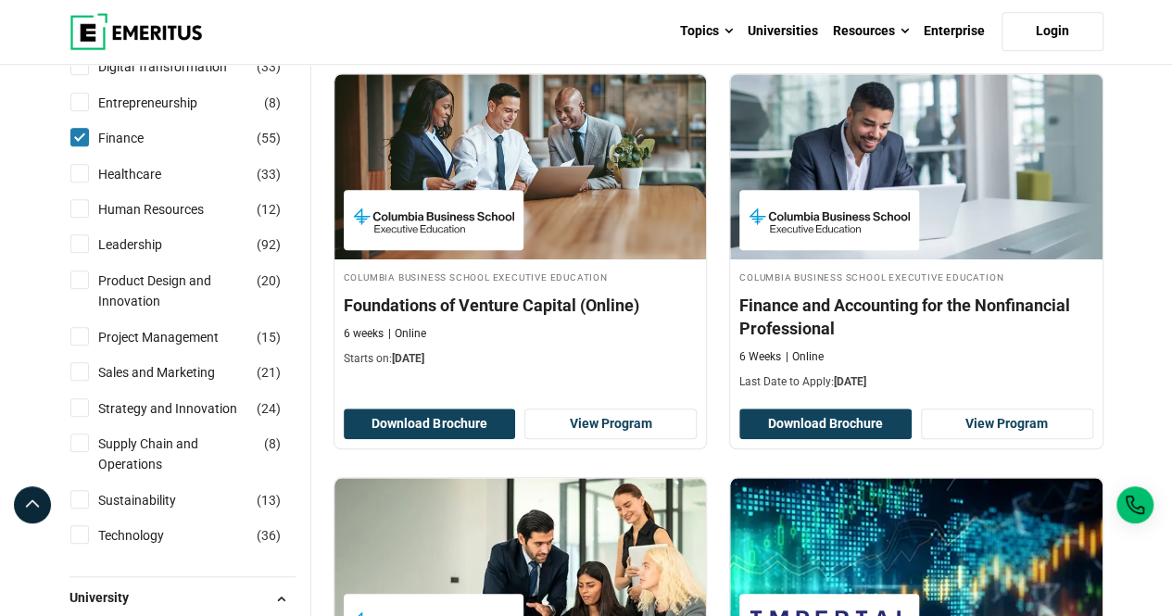
scroll to position [676, 0]
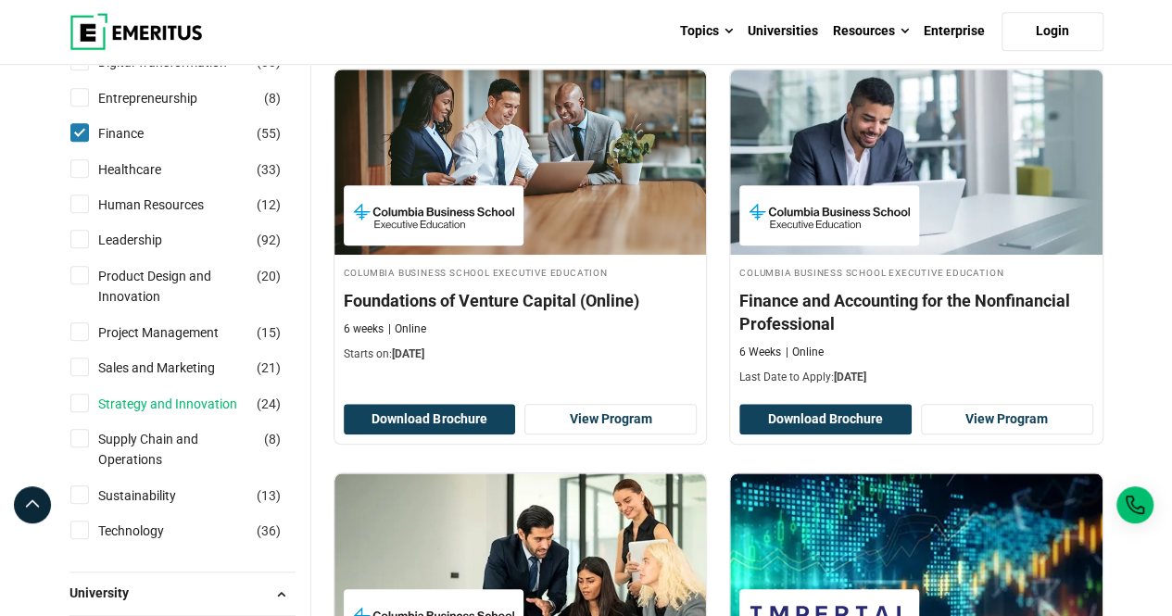
click at [175, 399] on link "Strategy and Innovation" at bounding box center [186, 404] width 176 height 20
checkbox input "true"
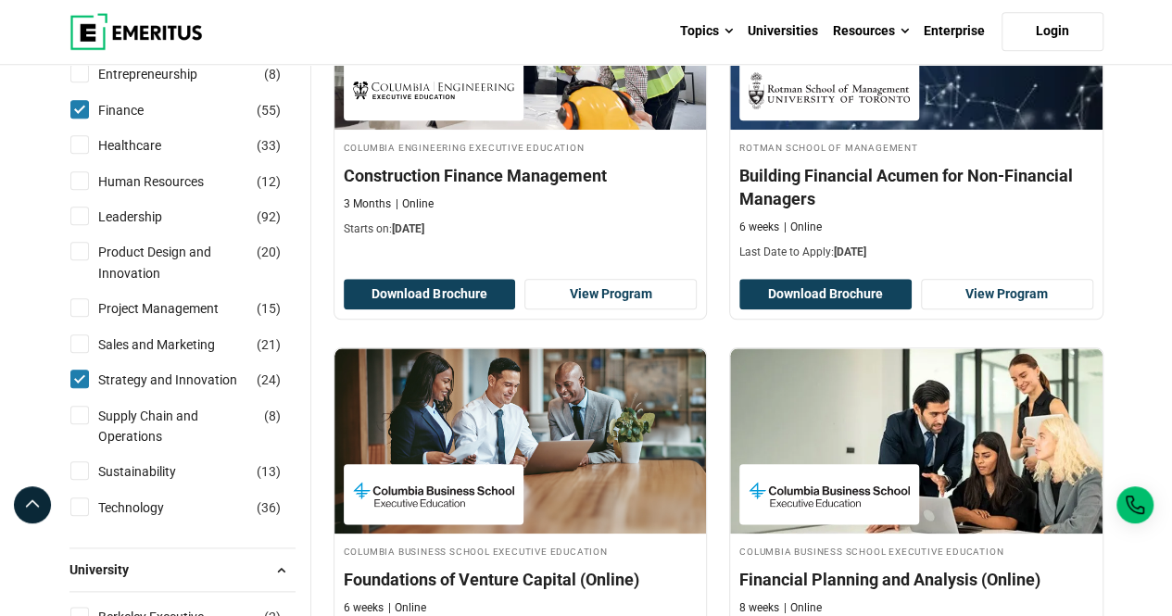
scroll to position [800, 0]
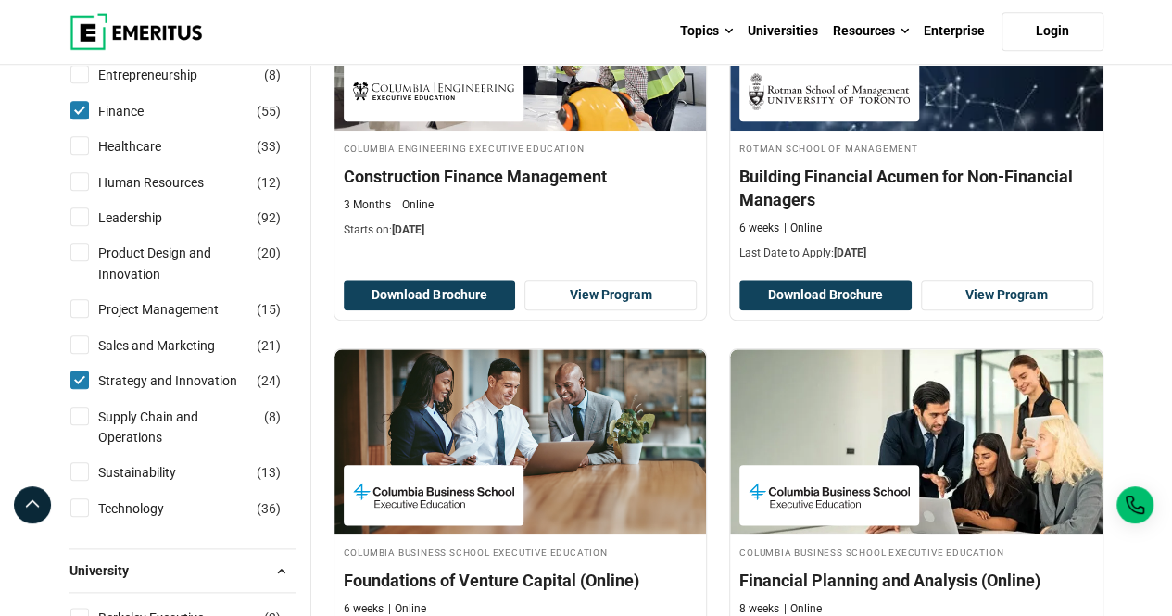
click at [78, 103] on input "Finance ( 55 )" at bounding box center [79, 110] width 19 height 19
checkbox input "false"
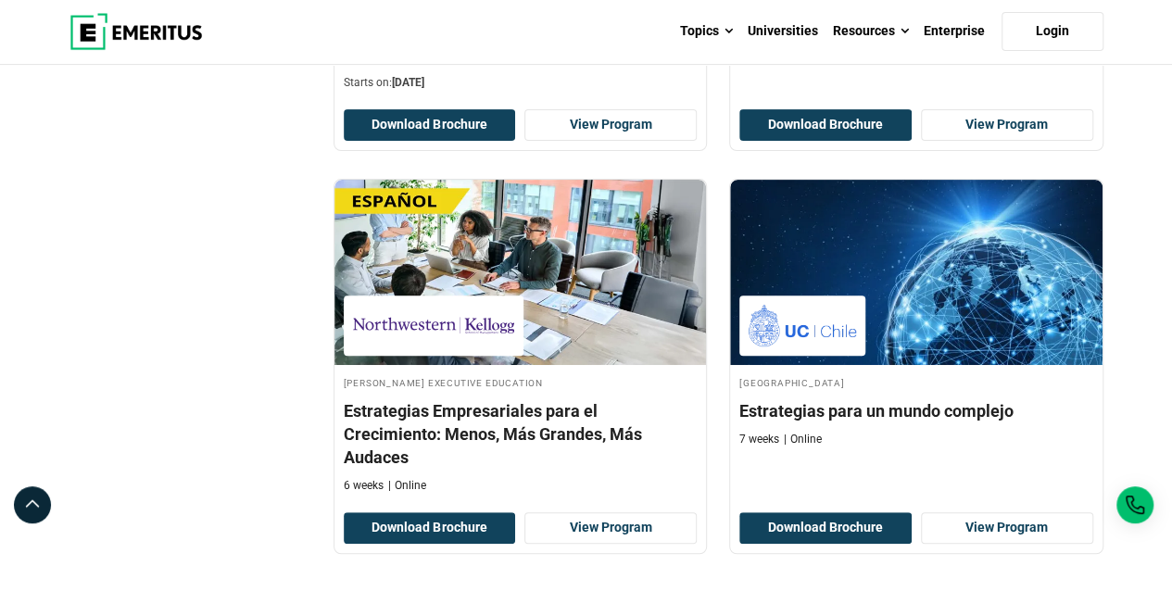
scroll to position [3748, 0]
